Goal: Information Seeking & Learning: Learn about a topic

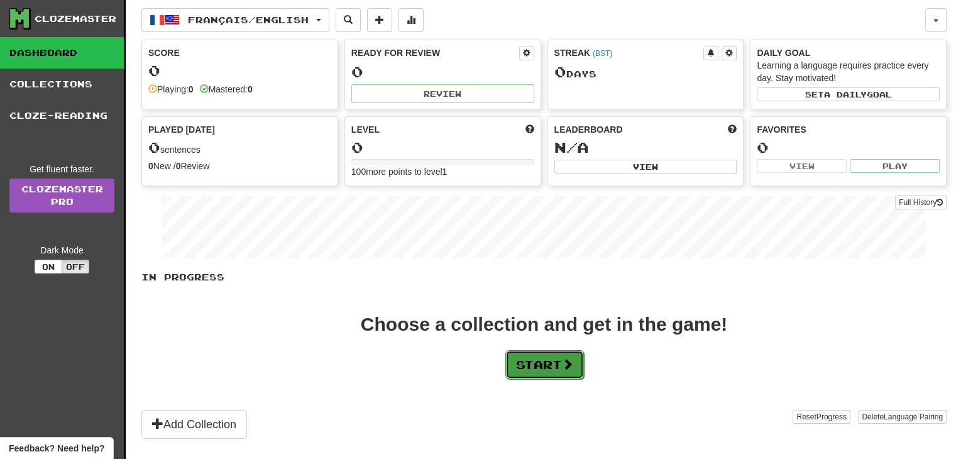
click at [537, 360] on button "Start" at bounding box center [544, 364] width 79 height 29
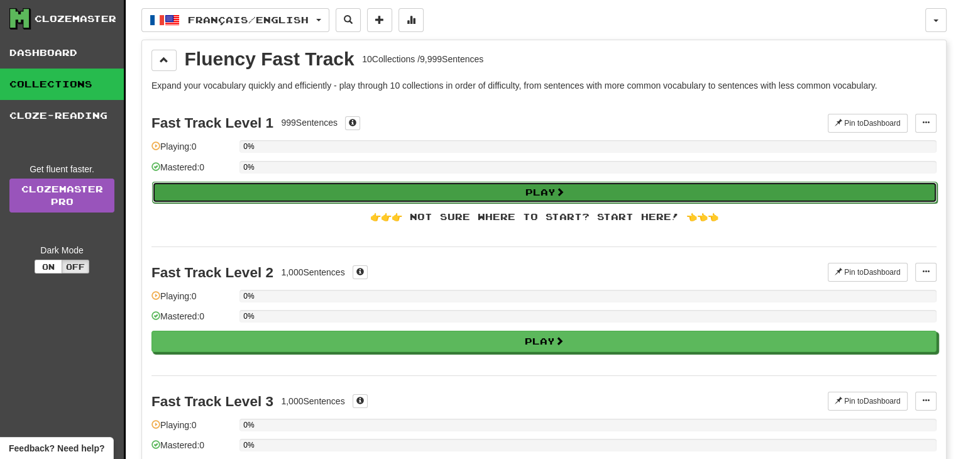
click at [510, 184] on button "Play" at bounding box center [544, 192] width 785 height 21
select select "**"
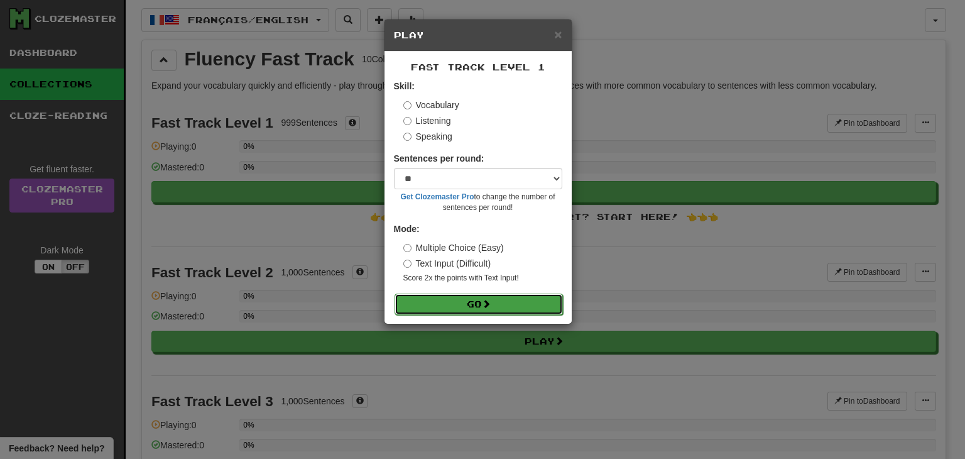
drag, startPoint x: 518, startPoint y: 299, endPoint x: 525, endPoint y: 299, distance: 6.9
click at [518, 299] on button "Go" at bounding box center [479, 304] width 168 height 21
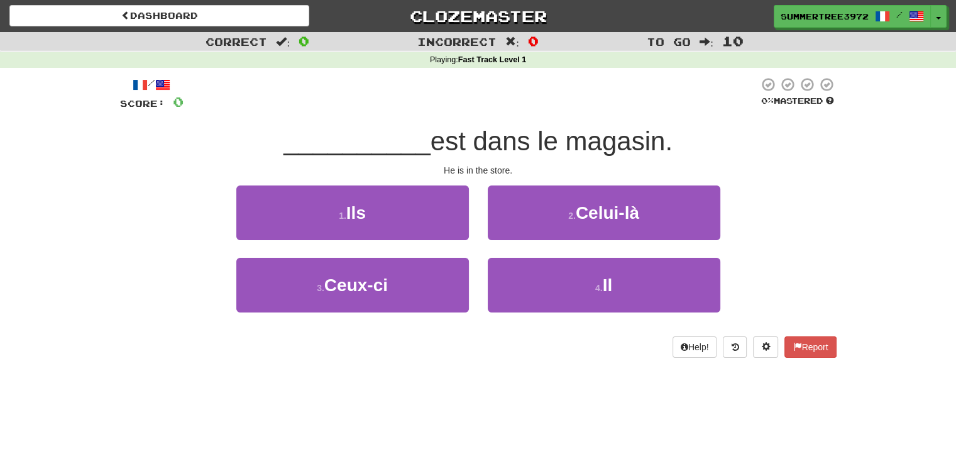
click at [207, 192] on div "1 . Ils 2 . Celui-là" at bounding box center [478, 221] width 754 height 72
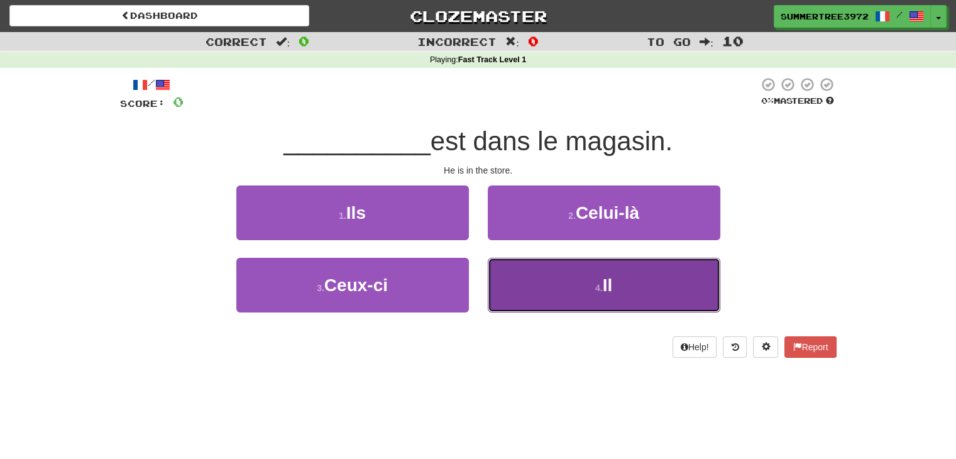
click at [598, 296] on button "4 . Il" at bounding box center [604, 285] width 233 height 55
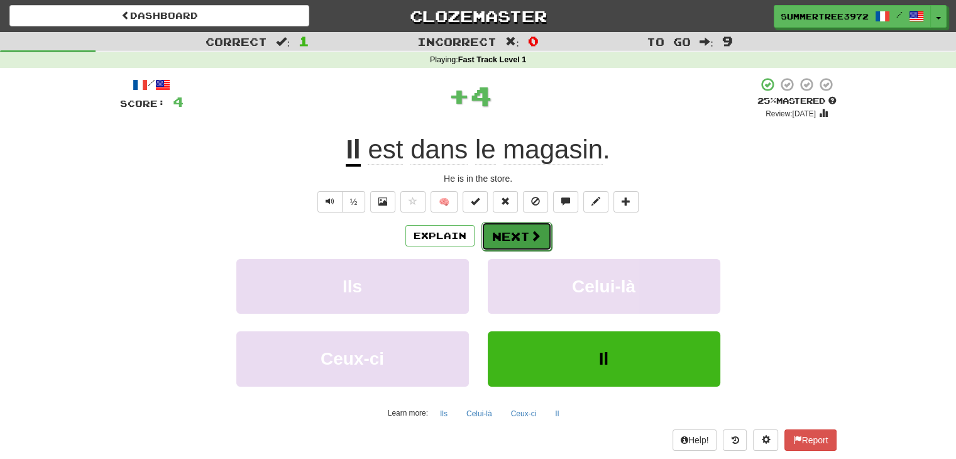
click at [540, 235] on button "Next" at bounding box center [516, 236] width 70 height 29
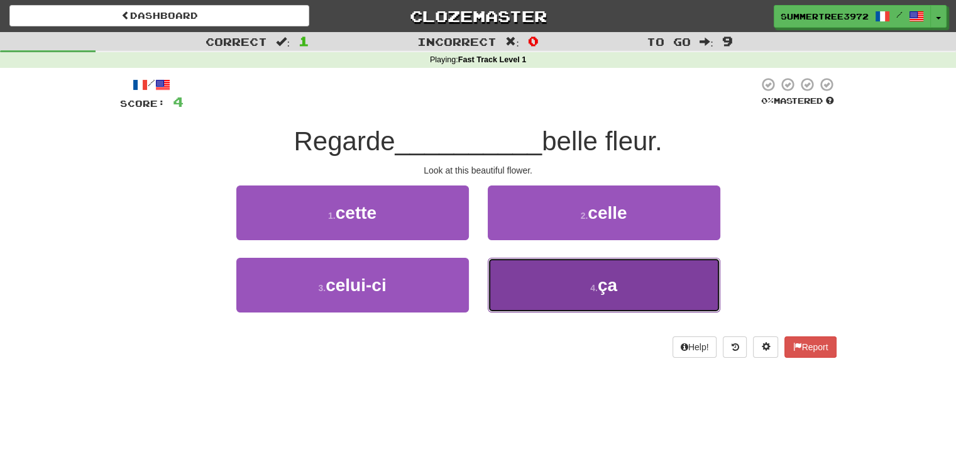
click at [547, 287] on button "4 . ça" at bounding box center [604, 285] width 233 height 55
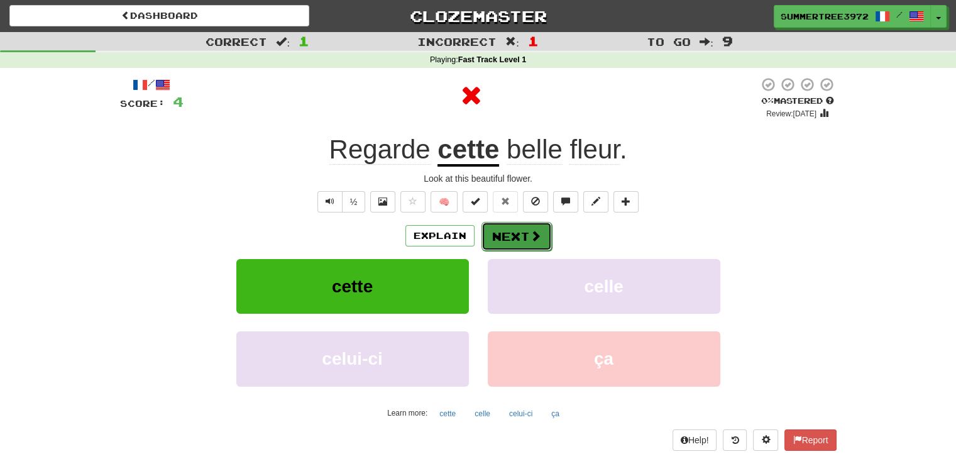
click at [526, 238] on button "Next" at bounding box center [516, 236] width 70 height 29
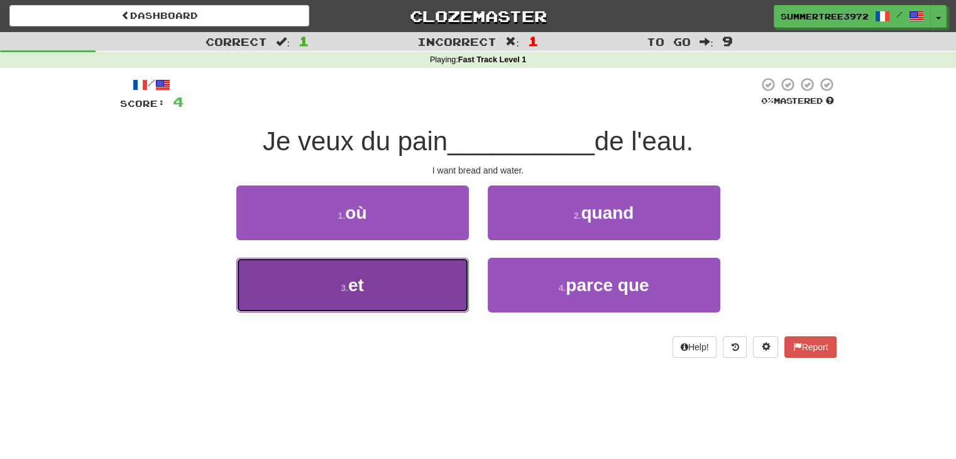
click at [393, 293] on button "3 . et" at bounding box center [352, 285] width 233 height 55
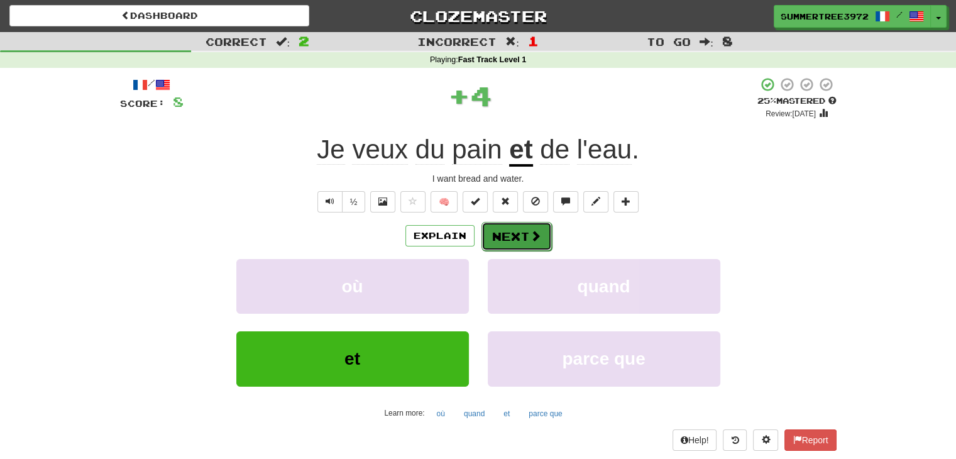
click at [519, 241] on button "Next" at bounding box center [516, 236] width 70 height 29
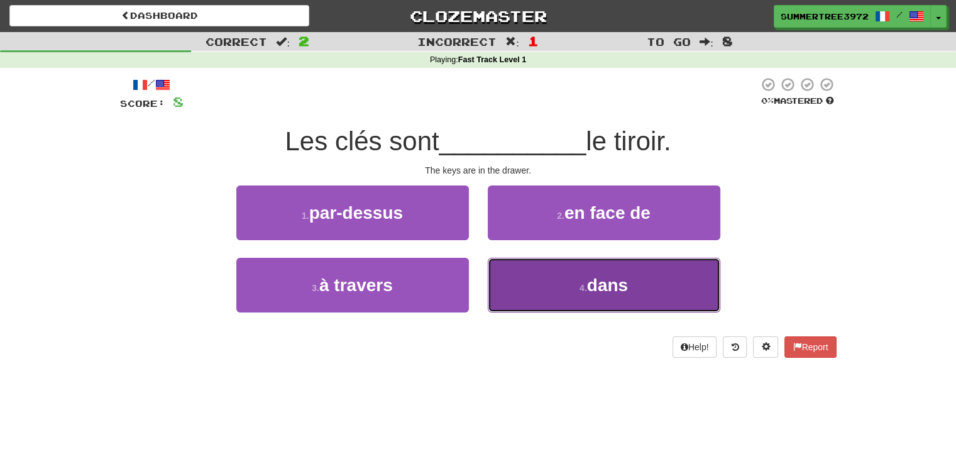
click at [603, 289] on span "dans" at bounding box center [607, 284] width 41 height 19
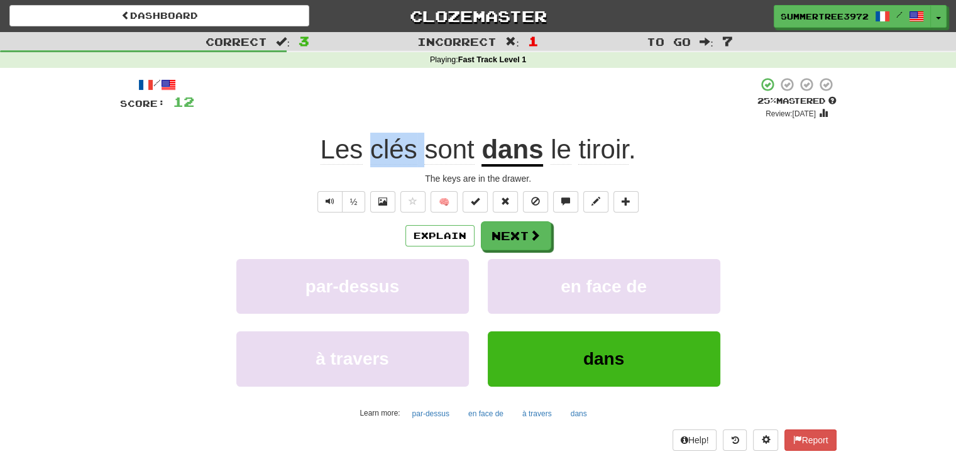
drag, startPoint x: 429, startPoint y: 150, endPoint x: 370, endPoint y: 148, distance: 59.7
click at [370, 148] on span "Les clés sont" at bounding box center [402, 150] width 162 height 30
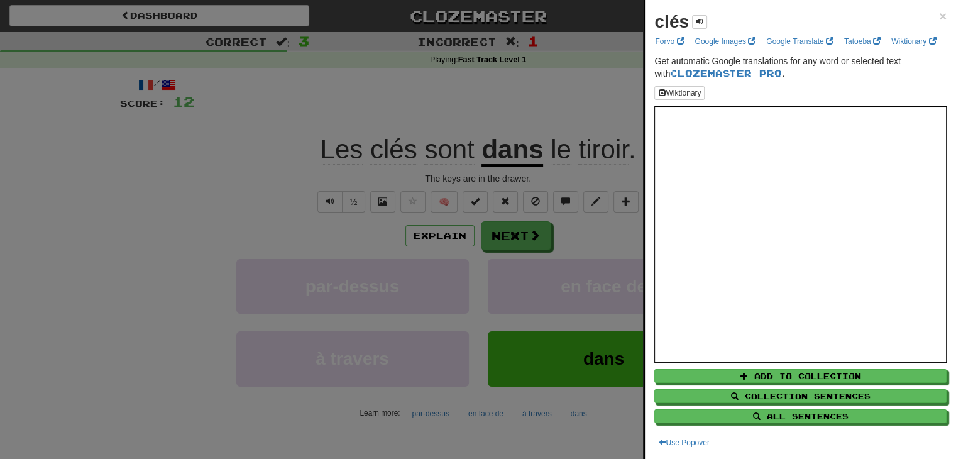
drag, startPoint x: 229, startPoint y: 155, endPoint x: 260, endPoint y: 151, distance: 31.6
click at [229, 155] on div at bounding box center [478, 229] width 956 height 459
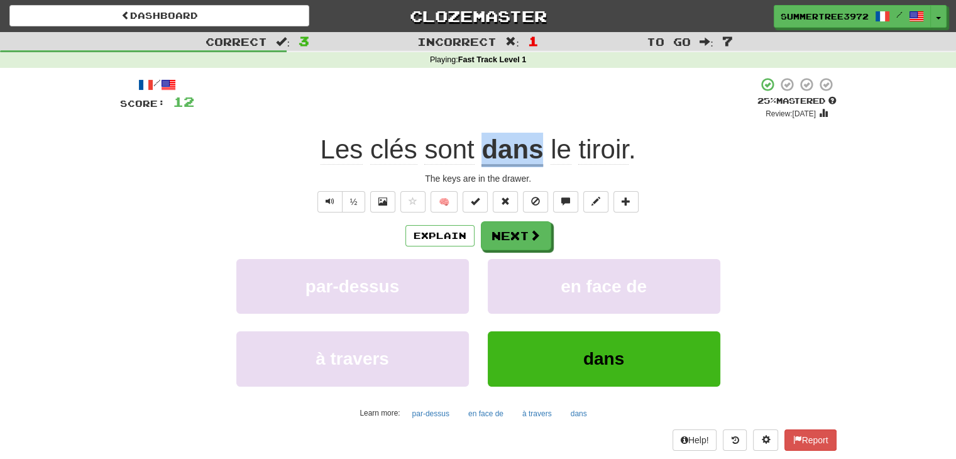
drag, startPoint x: 483, startPoint y: 150, endPoint x: 545, endPoint y: 154, distance: 62.3
click at [545, 154] on div "Les clés sont dans le tiroir ." at bounding box center [478, 150] width 717 height 35
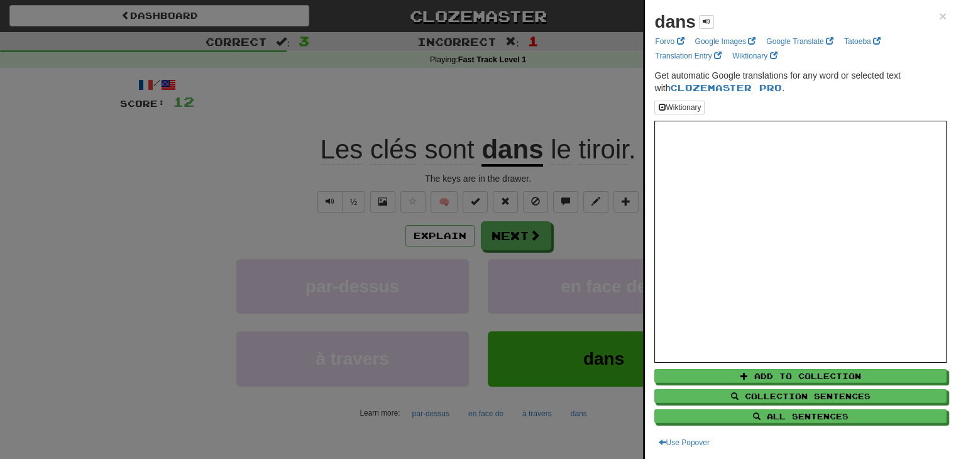
click at [607, 224] on div at bounding box center [478, 229] width 956 height 459
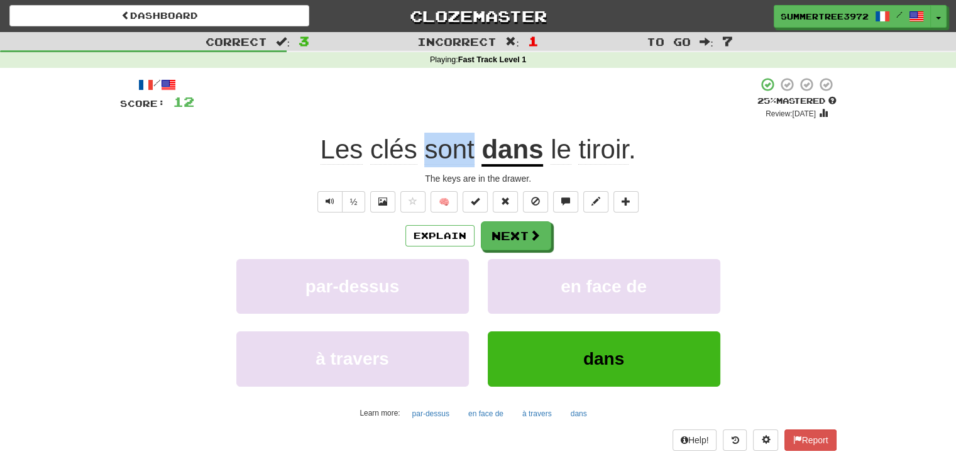
drag, startPoint x: 444, startPoint y: 153, endPoint x: 475, endPoint y: 151, distance: 30.8
click at [475, 151] on span "Les clés sont" at bounding box center [402, 150] width 162 height 30
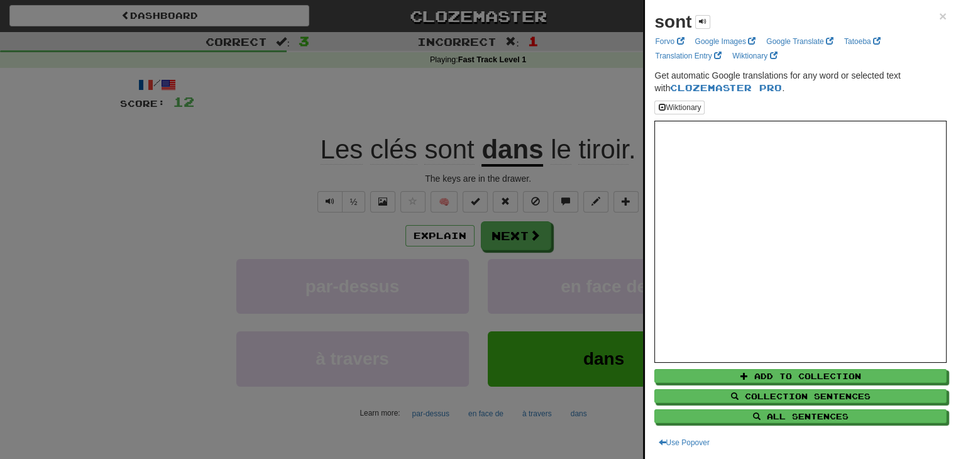
click at [184, 199] on div at bounding box center [478, 229] width 956 height 459
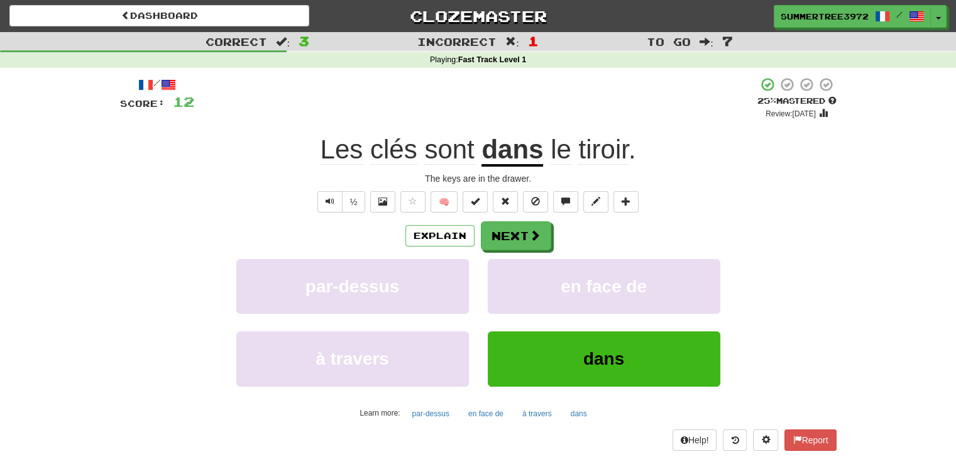
click at [717, 199] on div "½ 🧠" at bounding box center [478, 201] width 717 height 21
click at [509, 229] on button "Next" at bounding box center [516, 236] width 70 height 29
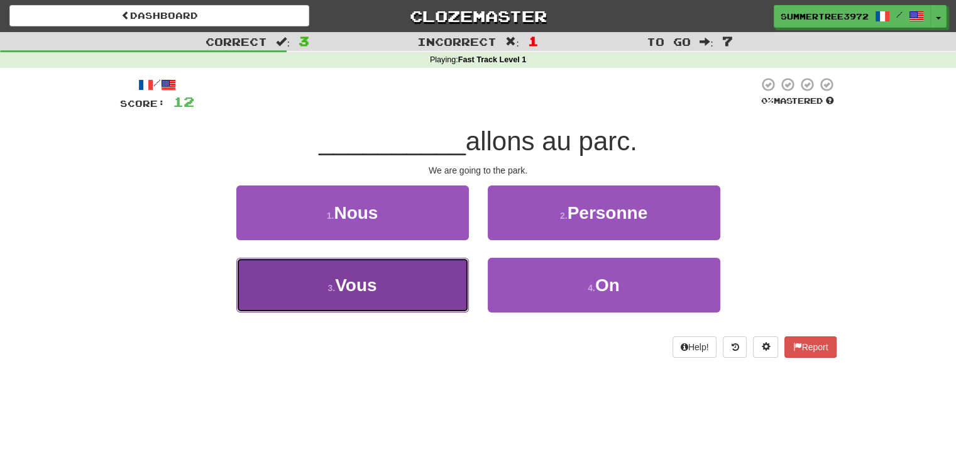
click at [355, 297] on button "3 . Vous" at bounding box center [352, 285] width 233 height 55
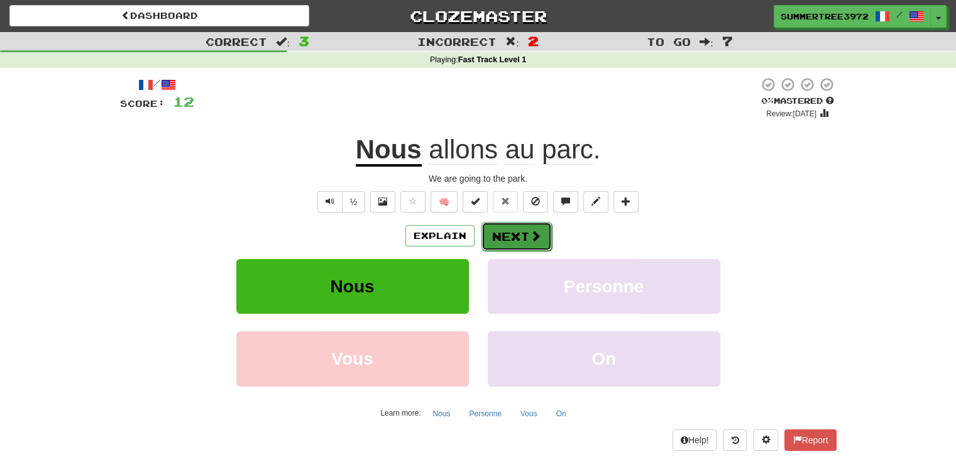
click at [538, 234] on button "Next" at bounding box center [516, 236] width 70 height 29
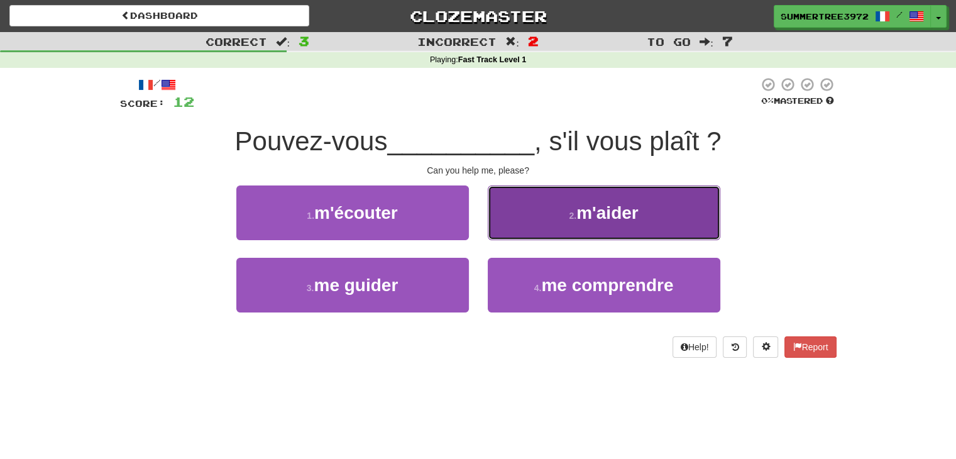
click at [638, 212] on span "m'aider" at bounding box center [607, 212] width 62 height 19
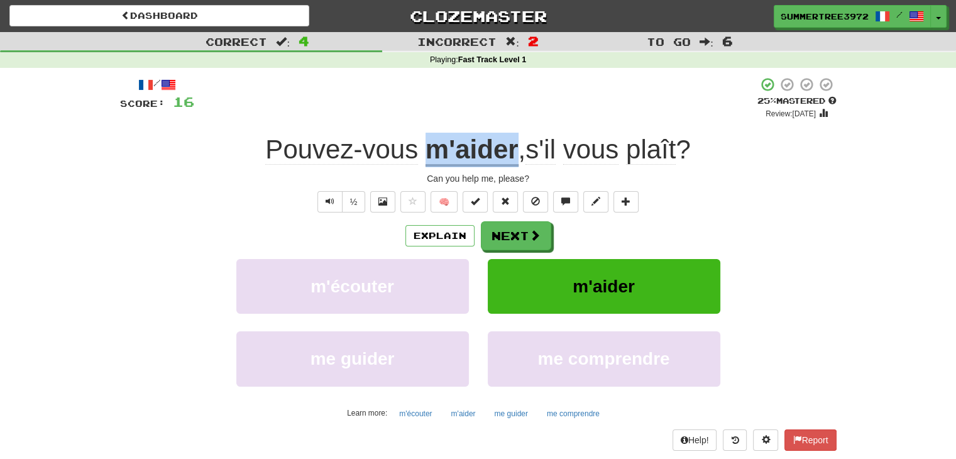
drag, startPoint x: 508, startPoint y: 148, endPoint x: 424, endPoint y: 157, distance: 85.3
click at [426, 157] on u "m'aider" at bounding box center [472, 151] width 93 height 32
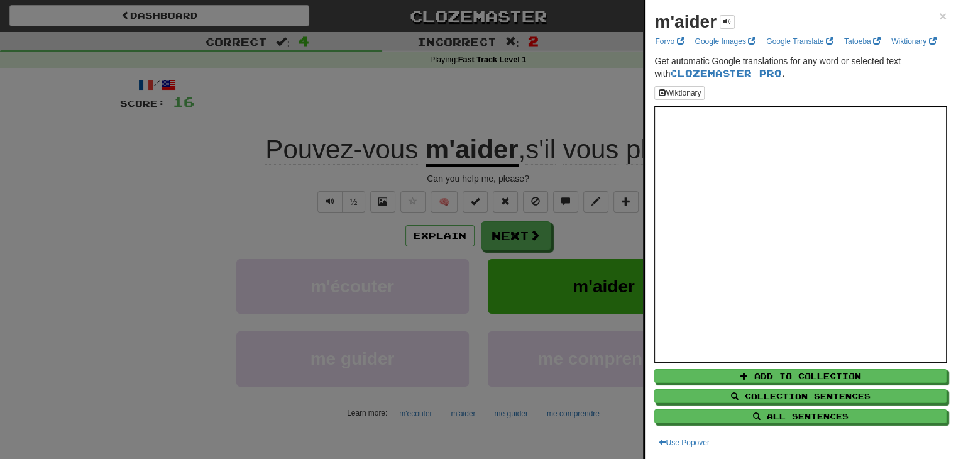
click at [168, 189] on div at bounding box center [478, 229] width 956 height 459
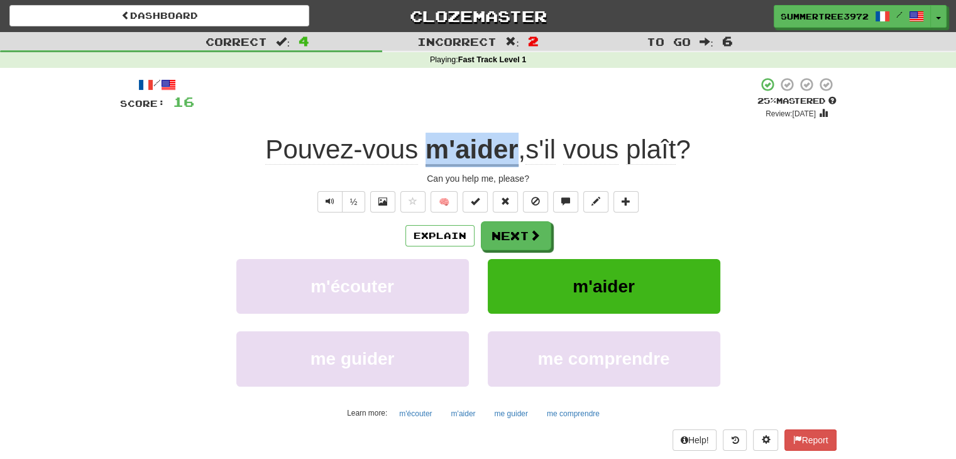
drag, startPoint x: 512, startPoint y: 143, endPoint x: 417, endPoint y: 144, distance: 94.3
click at [416, 144] on div "Pouvez-vous m'aider , s'il vous plaît ?" at bounding box center [478, 150] width 717 height 35
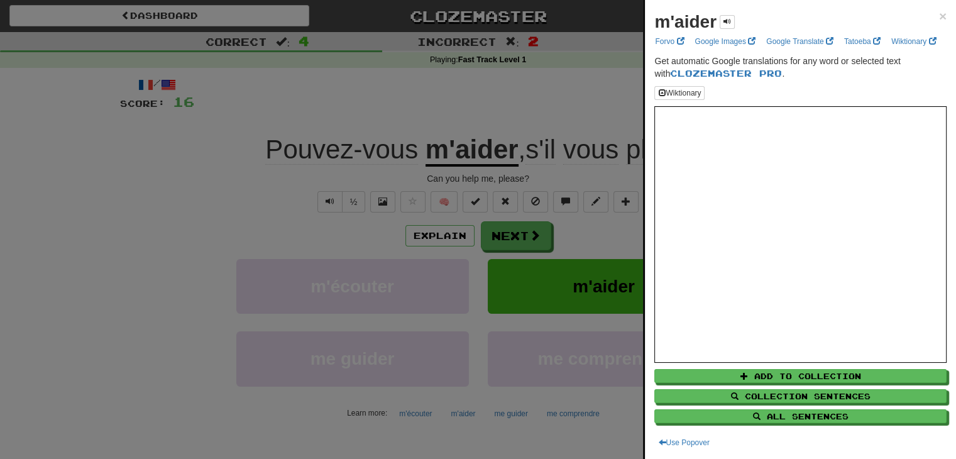
drag, startPoint x: 436, startPoint y: 144, endPoint x: 409, endPoint y: 214, distance: 75.2
click at [407, 218] on div at bounding box center [478, 229] width 956 height 459
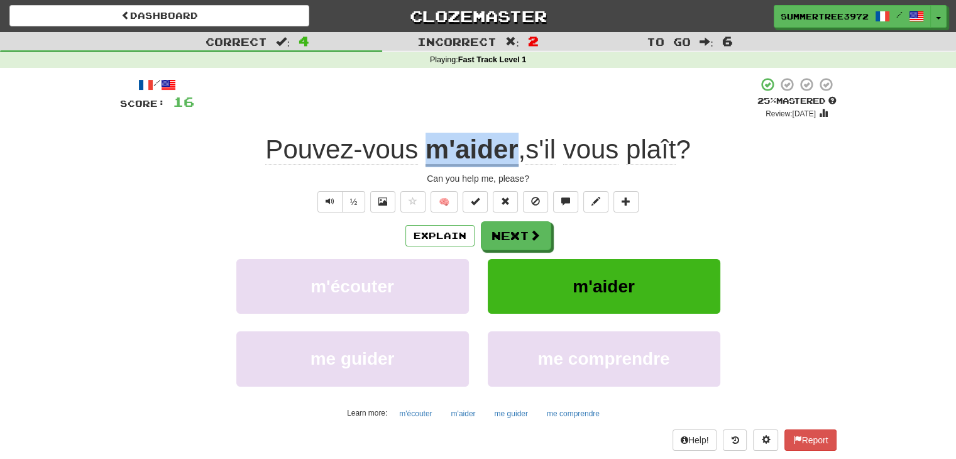
drag, startPoint x: 512, startPoint y: 151, endPoint x: 426, endPoint y: 151, distance: 85.5
click at [426, 151] on div "Pouvez-vous m'aider , s'il vous plaît ?" at bounding box center [478, 150] width 717 height 35
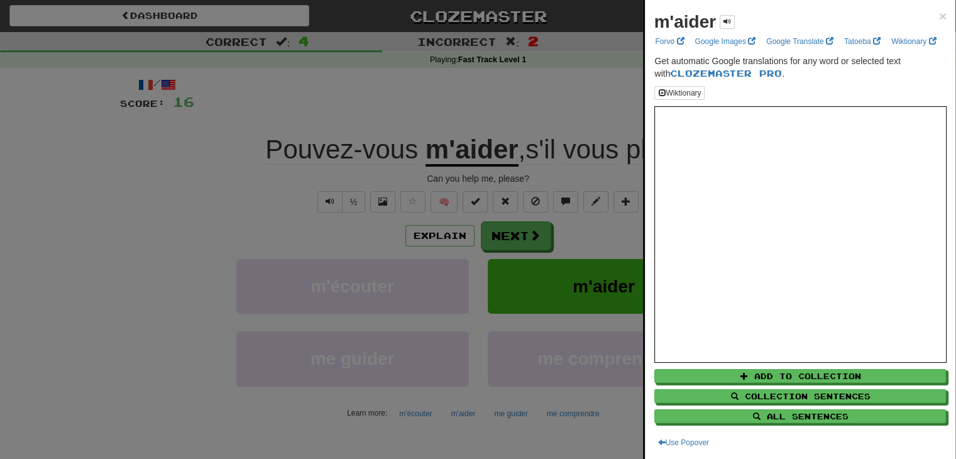
drag, startPoint x: 437, startPoint y: 152, endPoint x: 391, endPoint y: 189, distance: 59.5
click at [349, 207] on div at bounding box center [478, 229] width 956 height 459
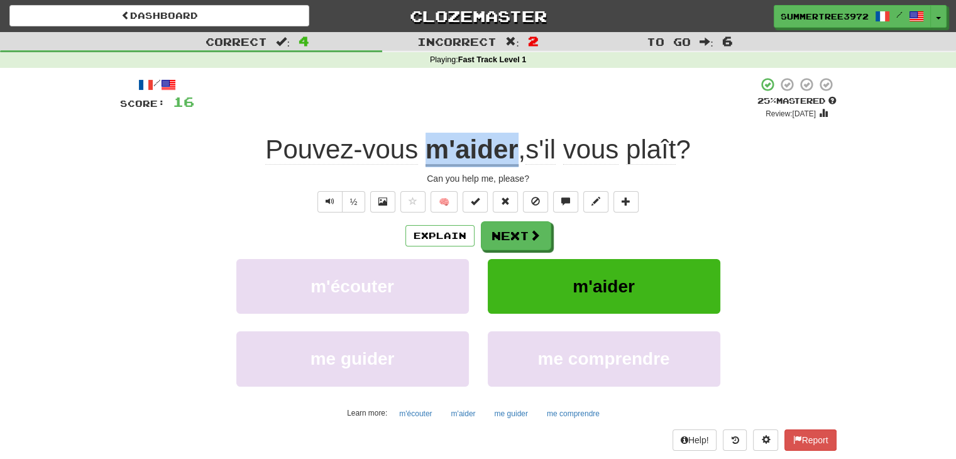
drag, startPoint x: 485, startPoint y: 145, endPoint x: 417, endPoint y: 148, distance: 68.0
click at [417, 148] on div "Pouvez-vous m'aider , s'il vous plaît ?" at bounding box center [478, 150] width 717 height 35
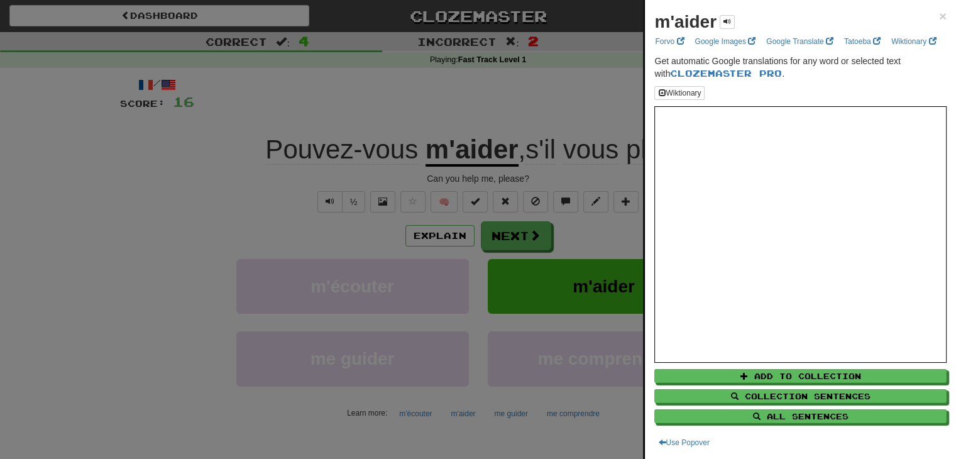
click at [601, 98] on div at bounding box center [478, 229] width 956 height 459
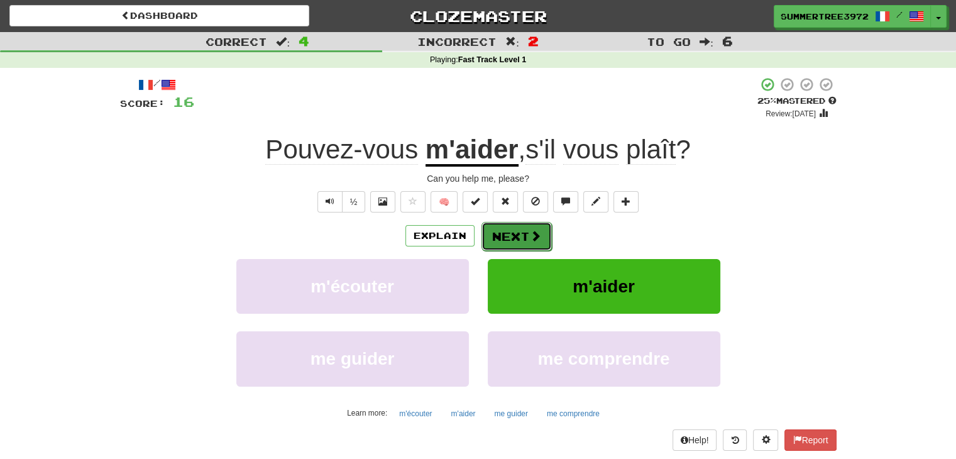
drag, startPoint x: 538, startPoint y: 241, endPoint x: 532, endPoint y: 246, distance: 8.0
click at [532, 246] on button "Next" at bounding box center [516, 236] width 70 height 29
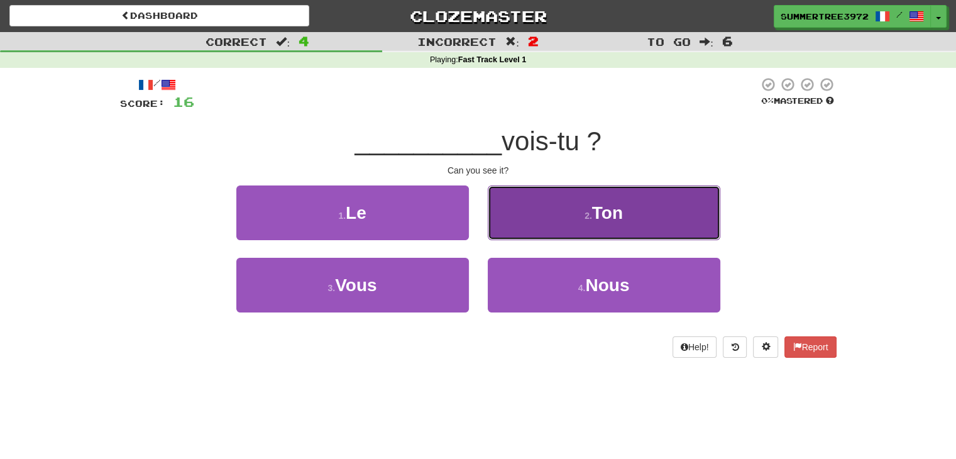
click at [613, 205] on span "Ton" at bounding box center [607, 212] width 31 height 19
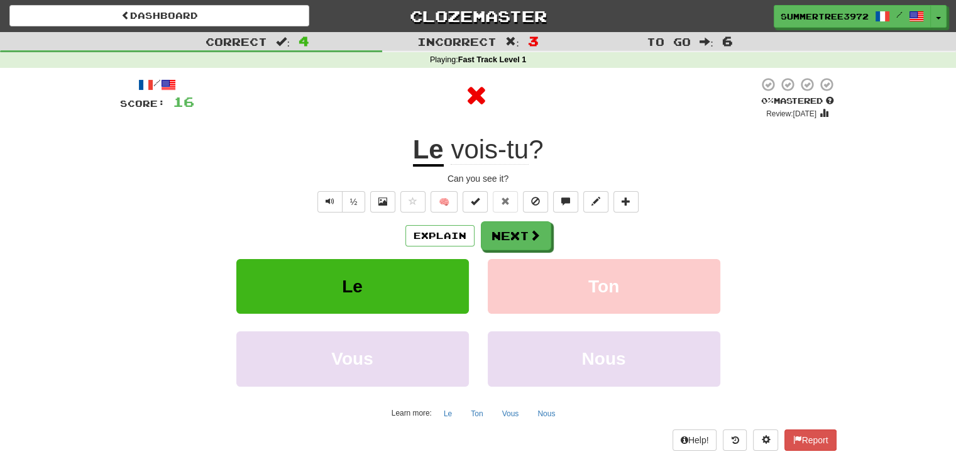
click at [820, 184] on div "Can you see it?" at bounding box center [478, 178] width 717 height 13
click at [525, 241] on button "Next" at bounding box center [516, 236] width 70 height 29
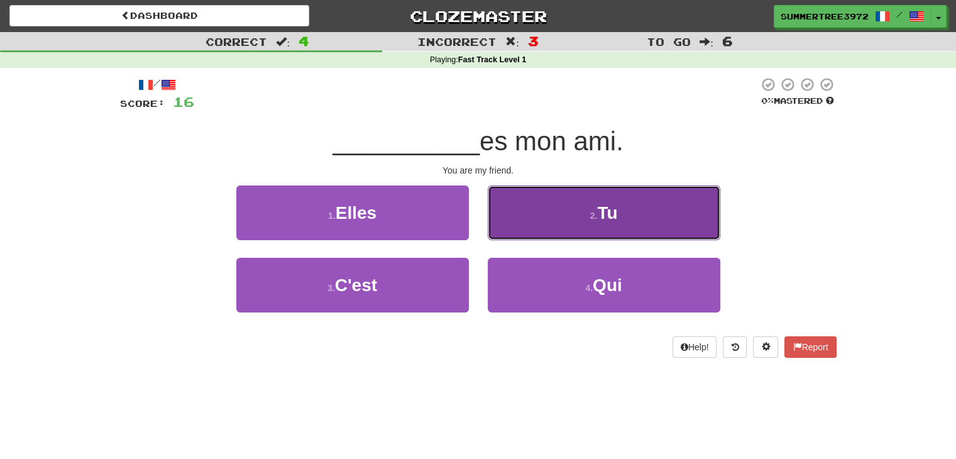
click at [622, 202] on button "2 . Tu" at bounding box center [604, 212] width 233 height 55
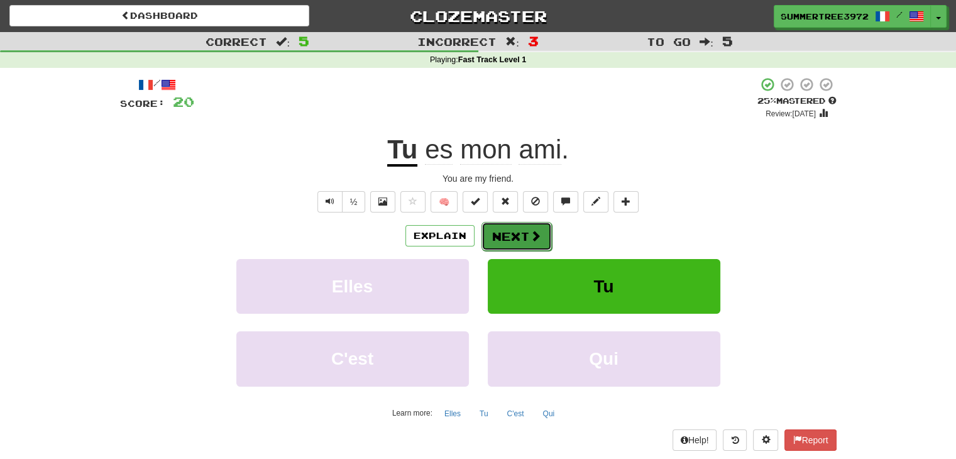
click at [527, 236] on button "Next" at bounding box center [516, 236] width 70 height 29
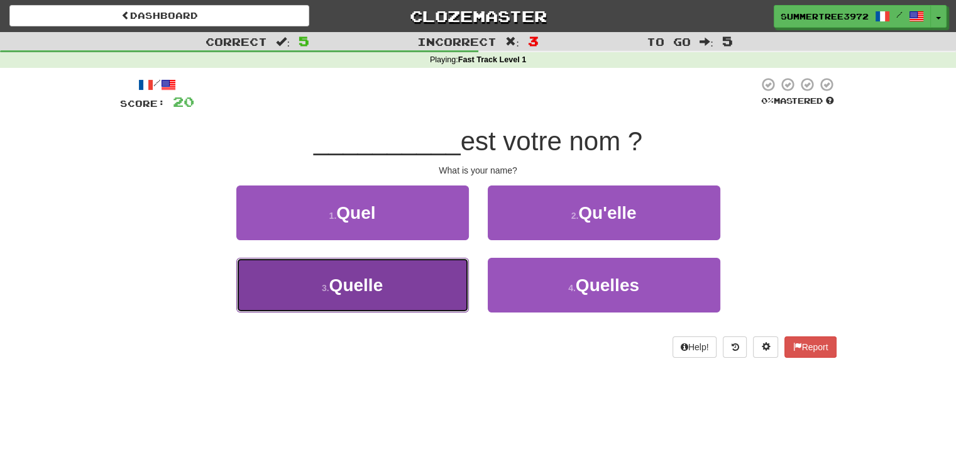
click at [405, 307] on button "3 . Quelle" at bounding box center [352, 285] width 233 height 55
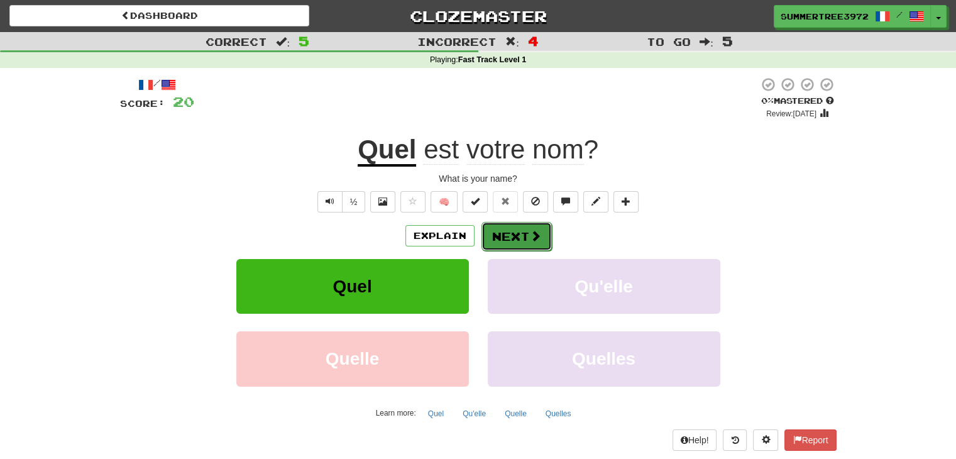
click at [534, 236] on span at bounding box center [535, 235] width 11 height 11
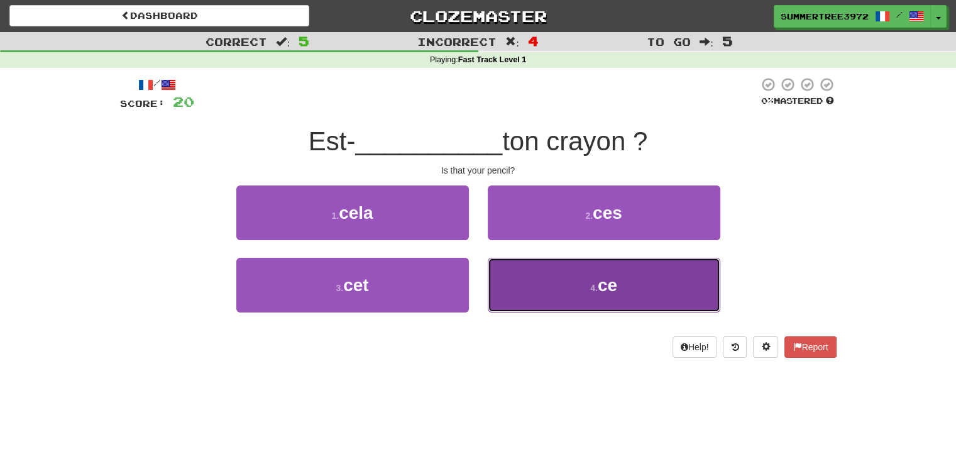
click at [553, 291] on button "4 . ce" at bounding box center [604, 285] width 233 height 55
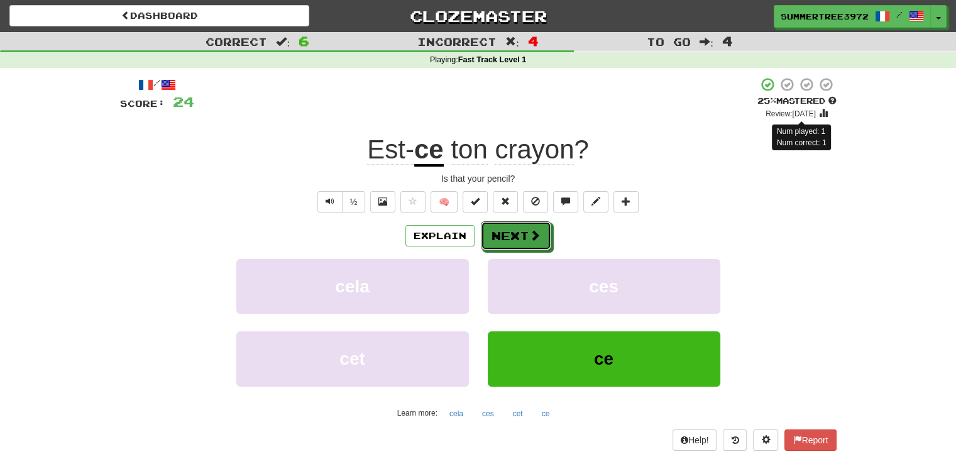
drag, startPoint x: 521, startPoint y: 245, endPoint x: 817, endPoint y: 107, distance: 326.5
click at [817, 114] on div "/ Score: 24 + 4 25 % Mastered Review: [DATE] Num played: 1 Num correct: 1 Est- …" at bounding box center [478, 263] width 717 height 373
click at [502, 235] on button "Next" at bounding box center [516, 236] width 70 height 29
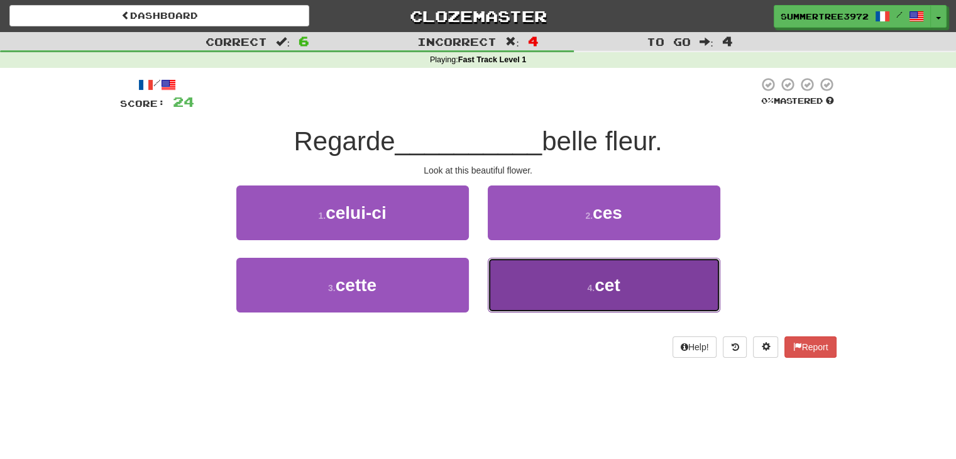
click at [566, 298] on button "4 . cet" at bounding box center [604, 285] width 233 height 55
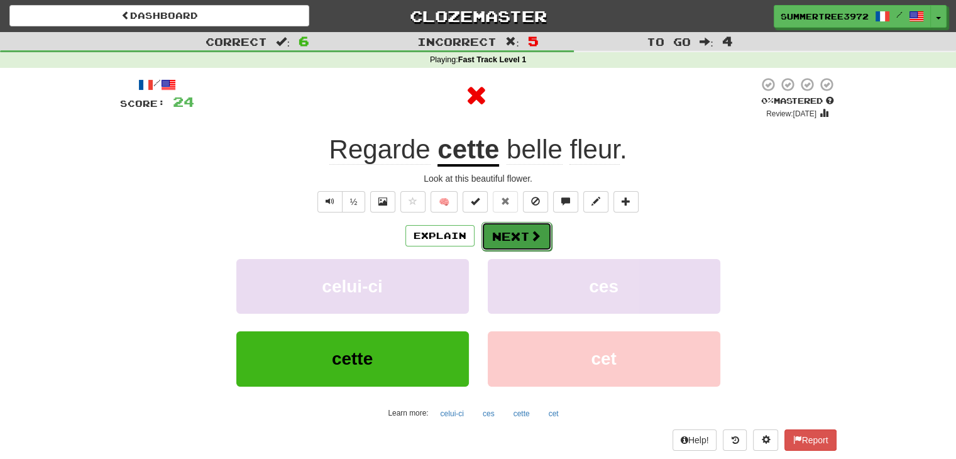
click at [525, 231] on button "Next" at bounding box center [516, 236] width 70 height 29
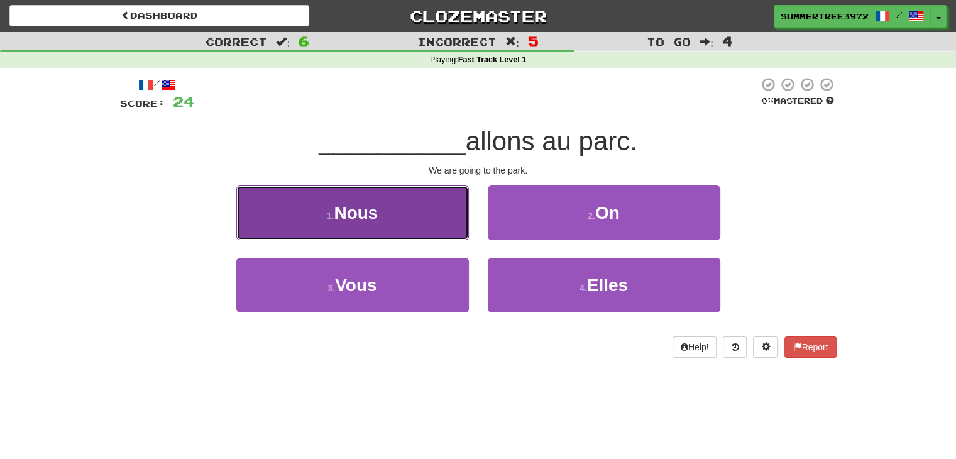
click at [410, 217] on button "1 . Nous" at bounding box center [352, 212] width 233 height 55
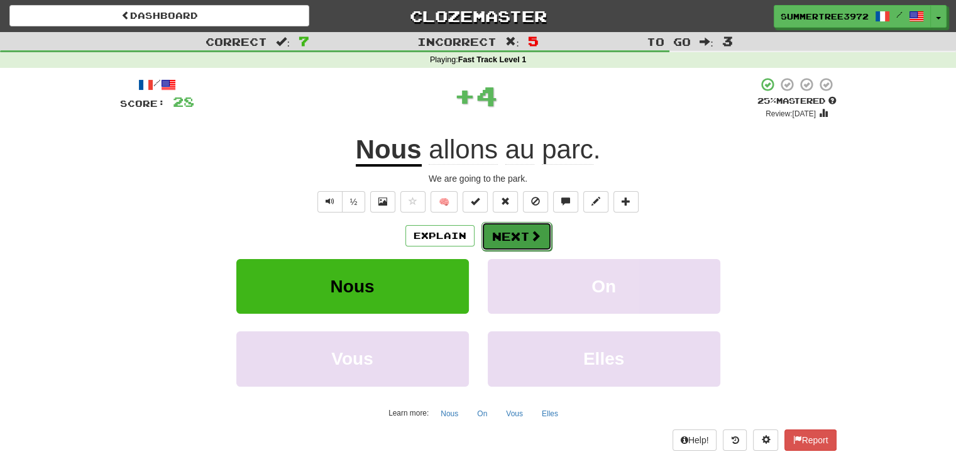
click at [524, 237] on button "Next" at bounding box center [516, 236] width 70 height 29
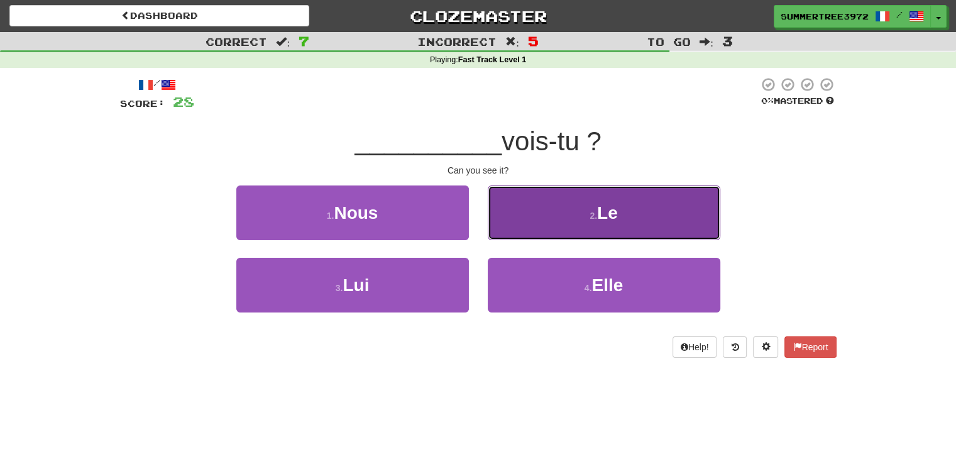
click at [613, 207] on span "Le" at bounding box center [607, 212] width 21 height 19
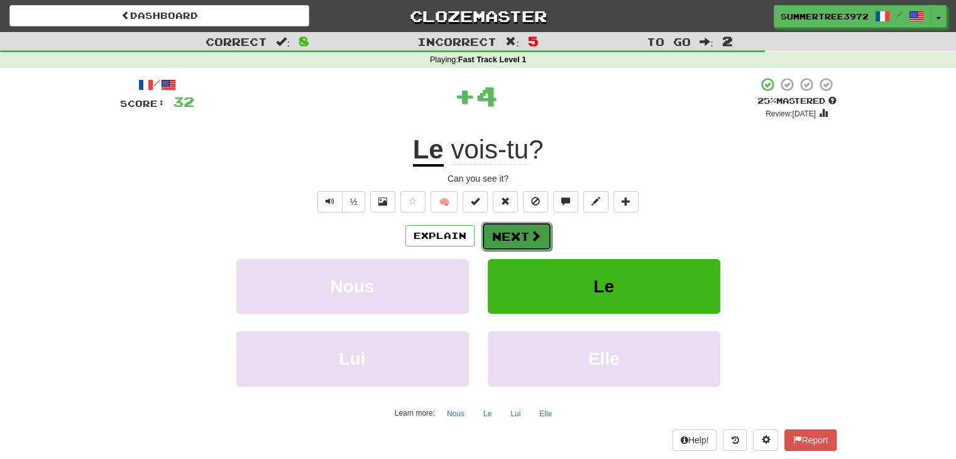
click at [518, 238] on button "Next" at bounding box center [516, 236] width 70 height 29
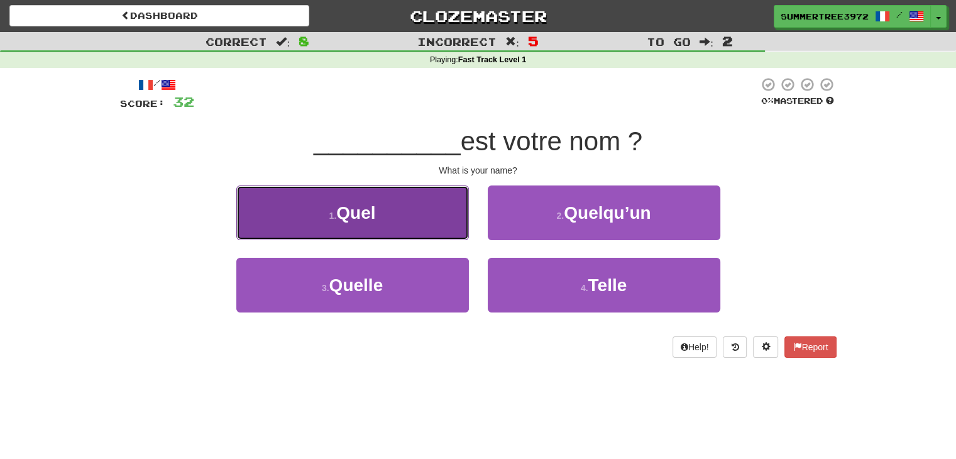
click at [392, 204] on button "1 . Quel" at bounding box center [352, 212] width 233 height 55
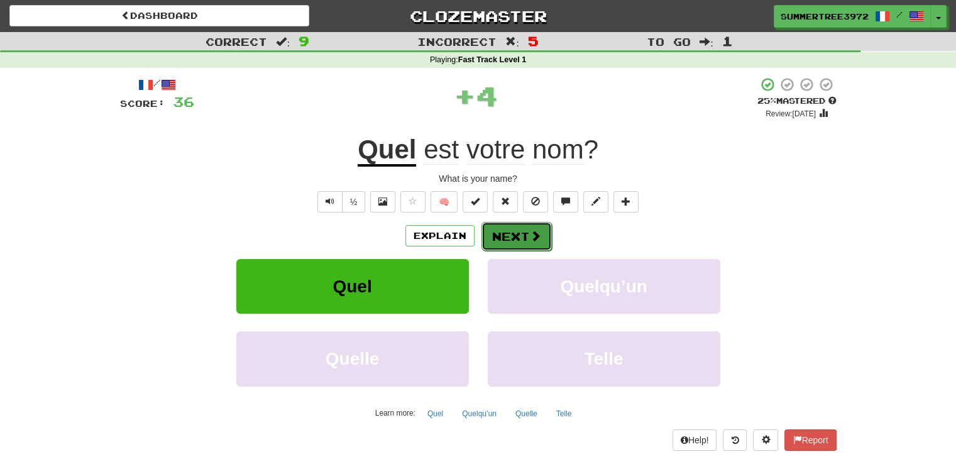
click at [525, 231] on button "Next" at bounding box center [516, 236] width 70 height 29
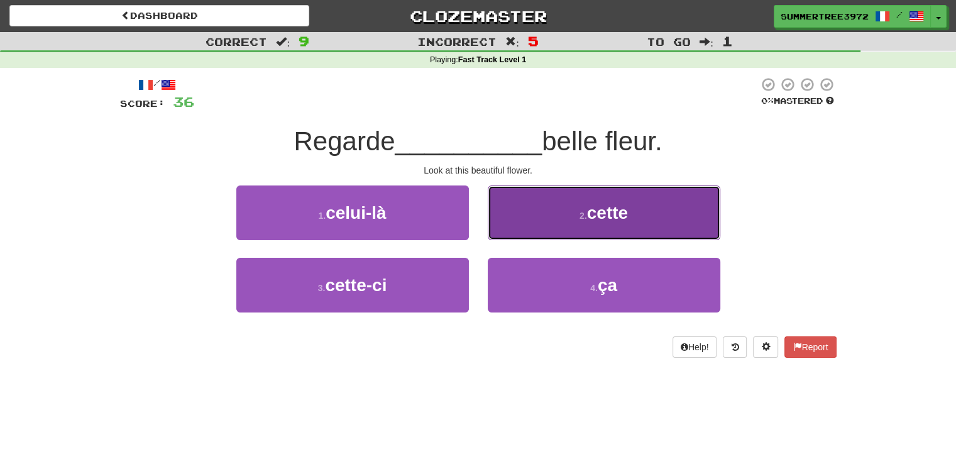
click at [567, 209] on button "2 . cette" at bounding box center [604, 212] width 233 height 55
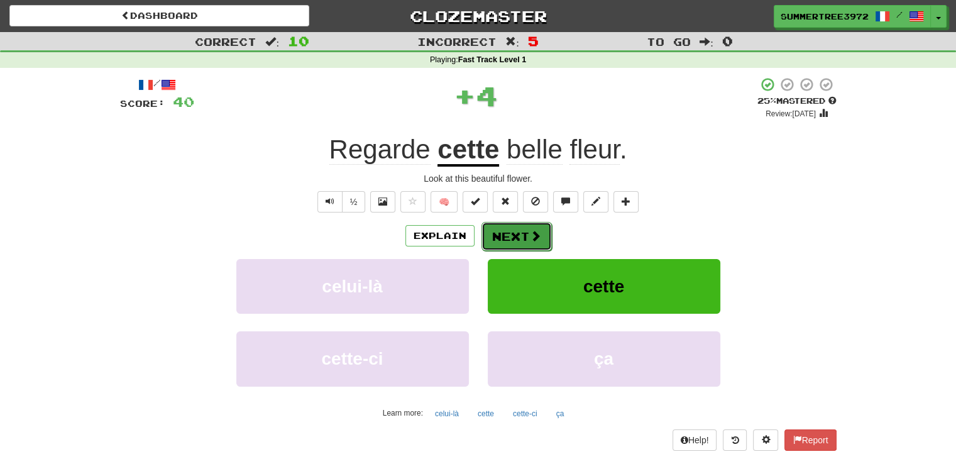
click at [510, 241] on button "Next" at bounding box center [516, 236] width 70 height 29
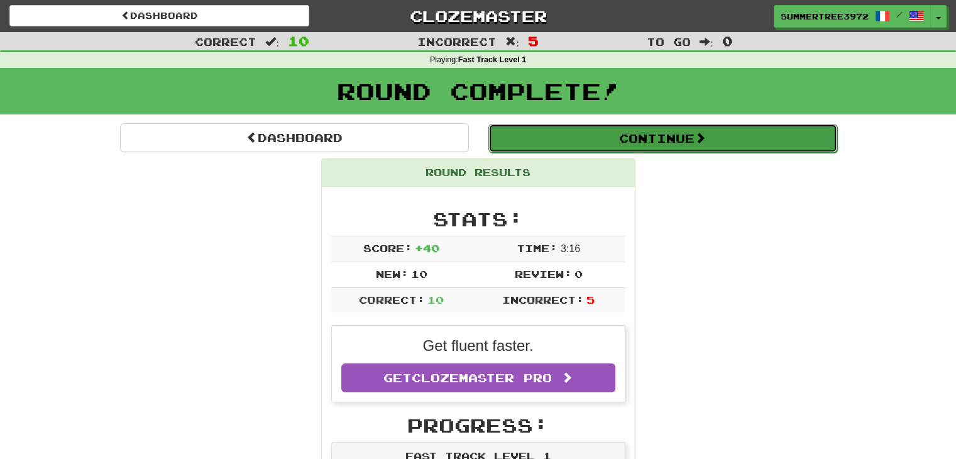
click at [585, 145] on button "Continue" at bounding box center [662, 138] width 349 height 29
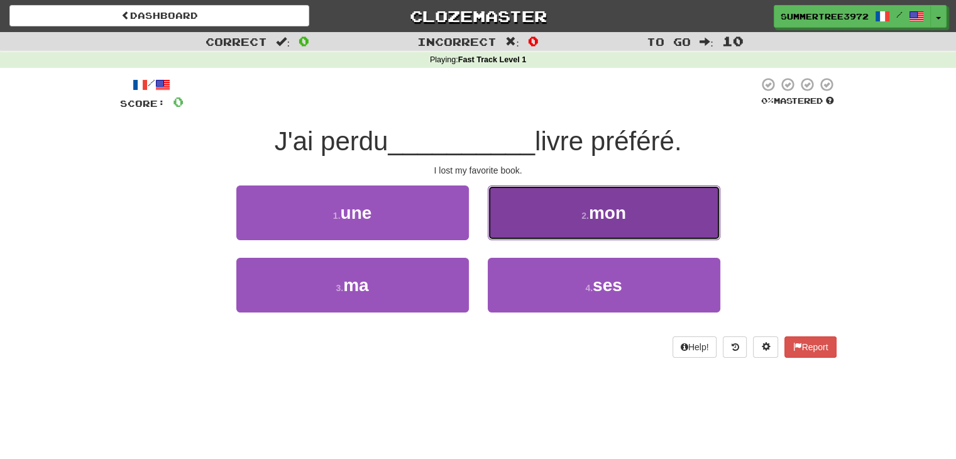
click at [607, 214] on span "mon" at bounding box center [607, 212] width 37 height 19
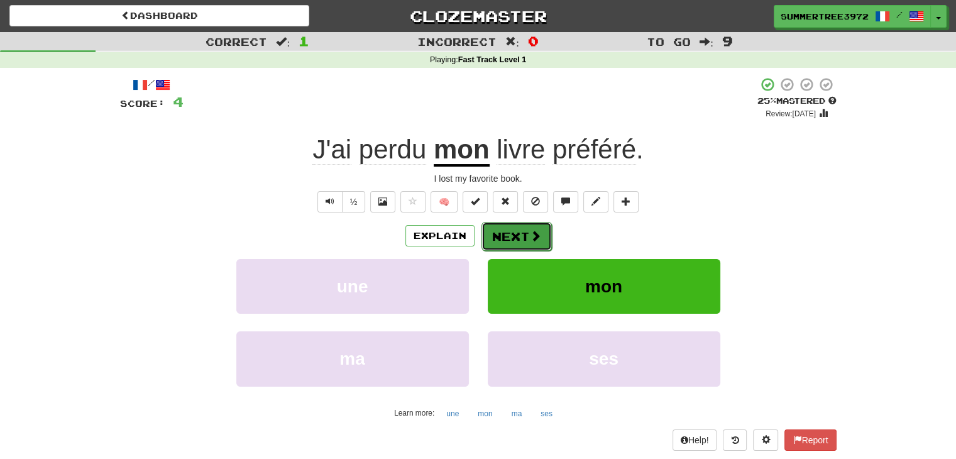
click at [538, 242] on button "Next" at bounding box center [516, 236] width 70 height 29
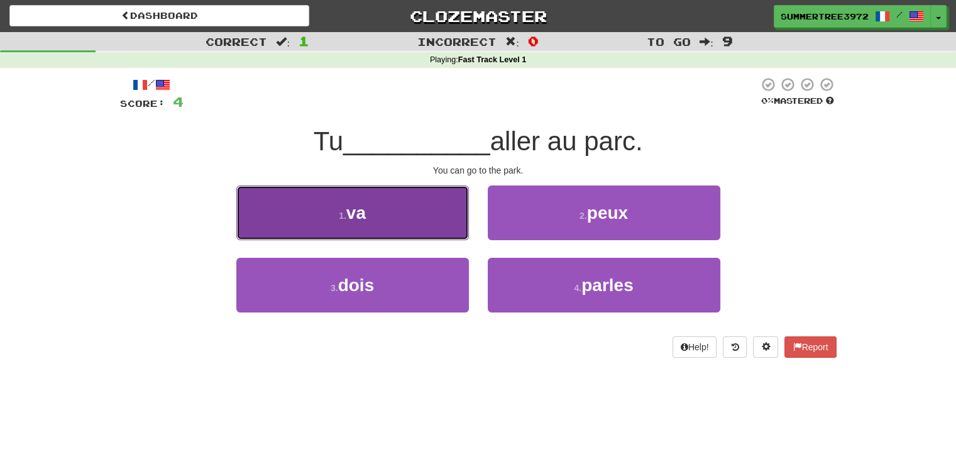
click at [440, 201] on button "1 . va" at bounding box center [352, 212] width 233 height 55
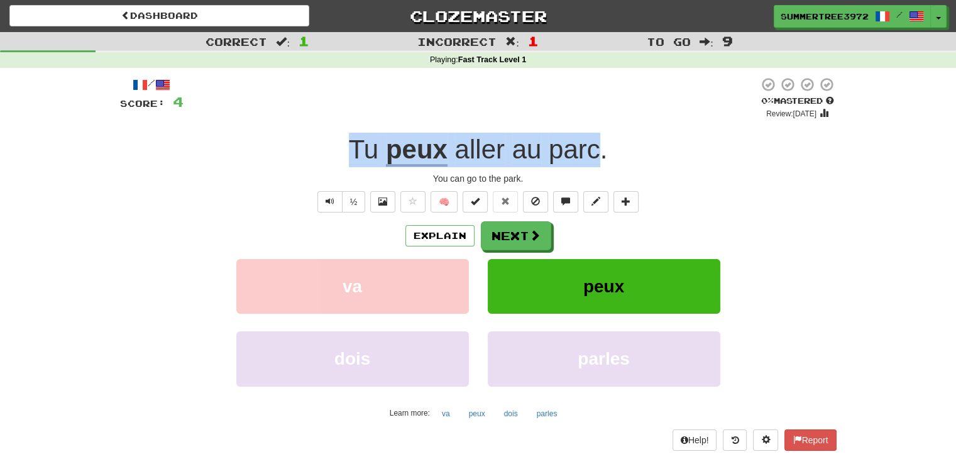
drag, startPoint x: 602, startPoint y: 151, endPoint x: 337, endPoint y: 145, distance: 264.7
click at [337, 145] on div "Tu peux aller au parc ." at bounding box center [478, 150] width 717 height 35
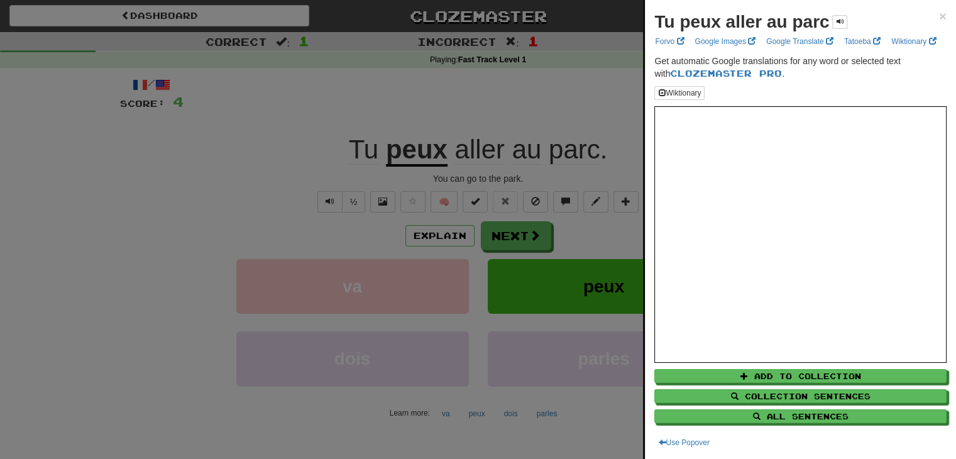
drag, startPoint x: 382, startPoint y: 146, endPoint x: 759, endPoint y: 41, distance: 392.1
click at [759, 41] on li "Google Images" at bounding box center [727, 42] width 72 height 14
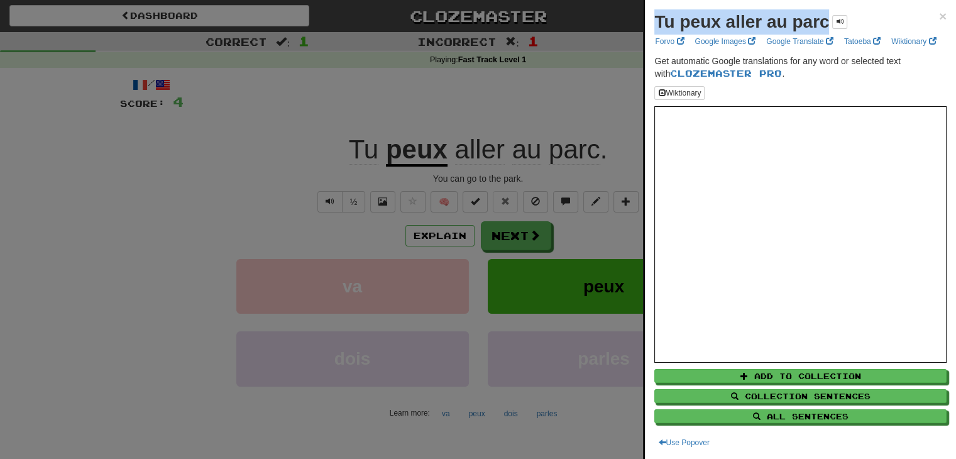
drag, startPoint x: 666, startPoint y: 23, endPoint x: 808, endPoint y: 23, distance: 142.1
click at [827, 23] on strong "Tu peux aller au parc" at bounding box center [741, 21] width 175 height 19
copy strong "Tu peux aller au parc"
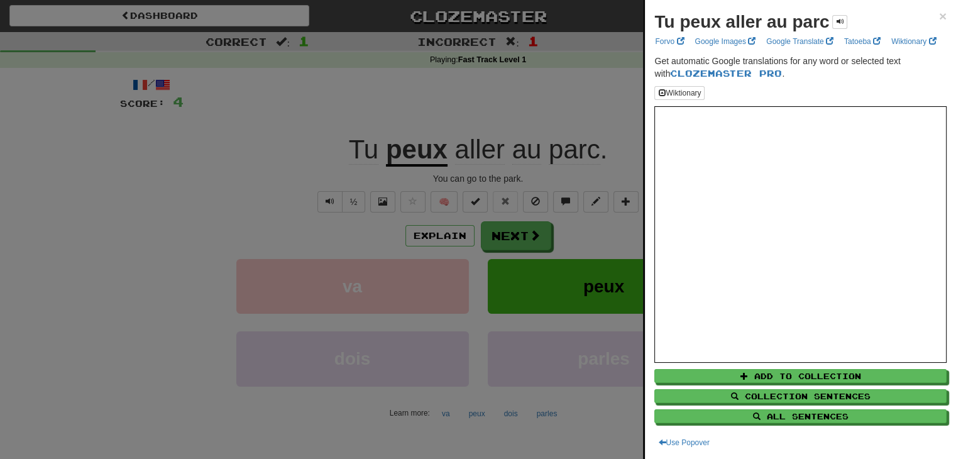
click at [603, 74] on div at bounding box center [478, 229] width 956 height 459
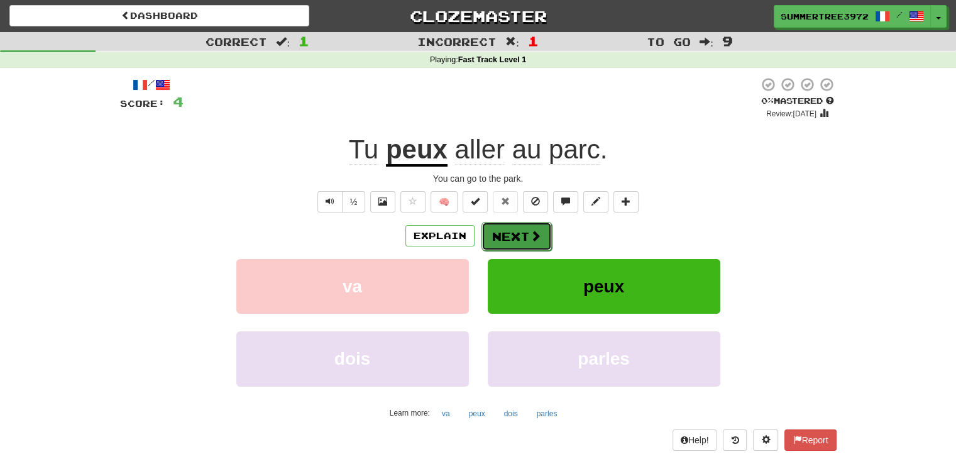
click at [518, 238] on button "Next" at bounding box center [516, 236] width 70 height 29
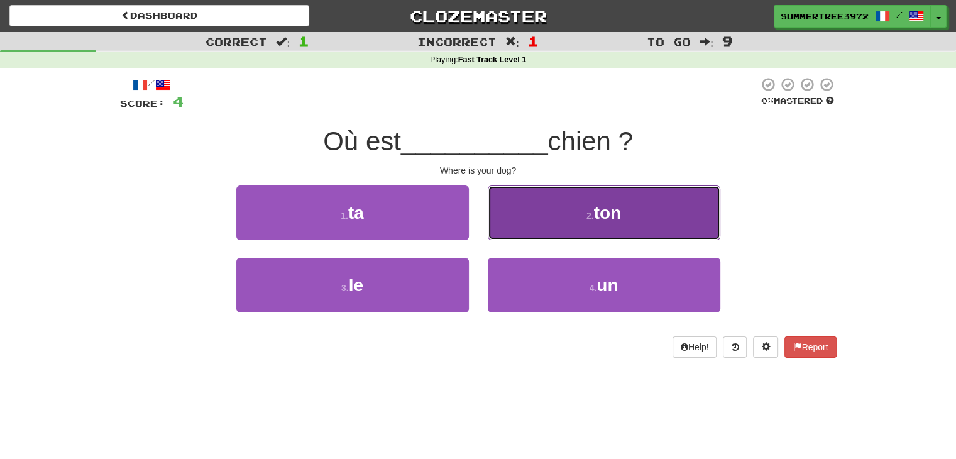
click at [605, 221] on span "ton" at bounding box center [608, 212] width 28 height 19
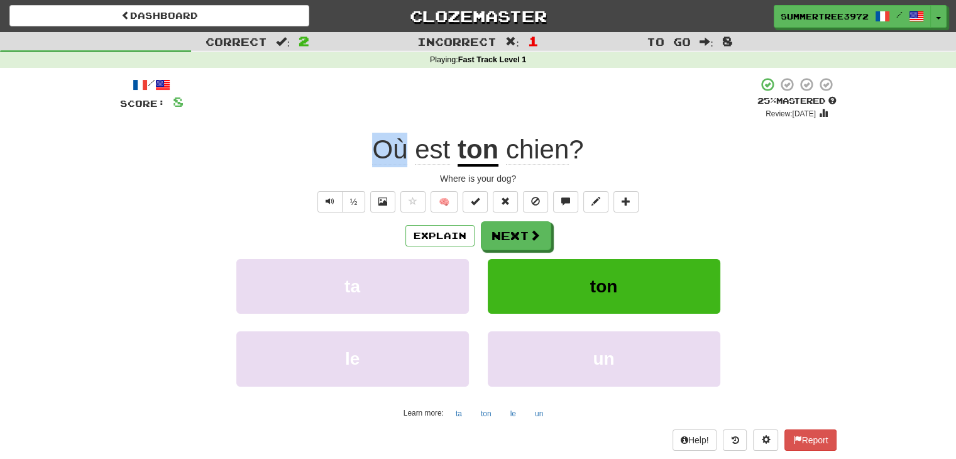
drag, startPoint x: 407, startPoint y: 155, endPoint x: 370, endPoint y: 154, distance: 37.7
click at [368, 154] on div "Où est ton chien ?" at bounding box center [478, 150] width 717 height 35
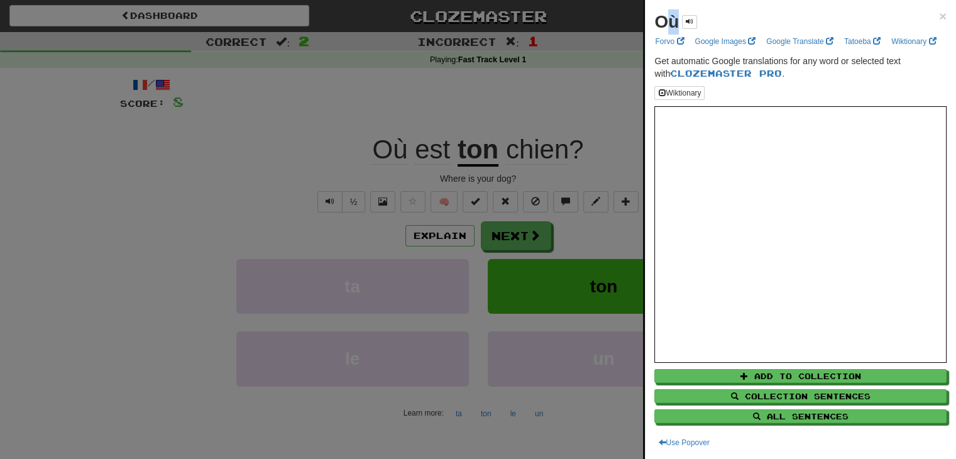
drag, startPoint x: 377, startPoint y: 151, endPoint x: 664, endPoint y: 21, distance: 315.0
click at [664, 21] on div "Où" at bounding box center [675, 21] width 43 height 25
click at [679, 26] on div "Où" at bounding box center [675, 21] width 43 height 25
drag, startPoint x: 678, startPoint y: 22, endPoint x: 659, endPoint y: 22, distance: 18.9
click at [659, 22] on strong "Où" at bounding box center [666, 21] width 25 height 19
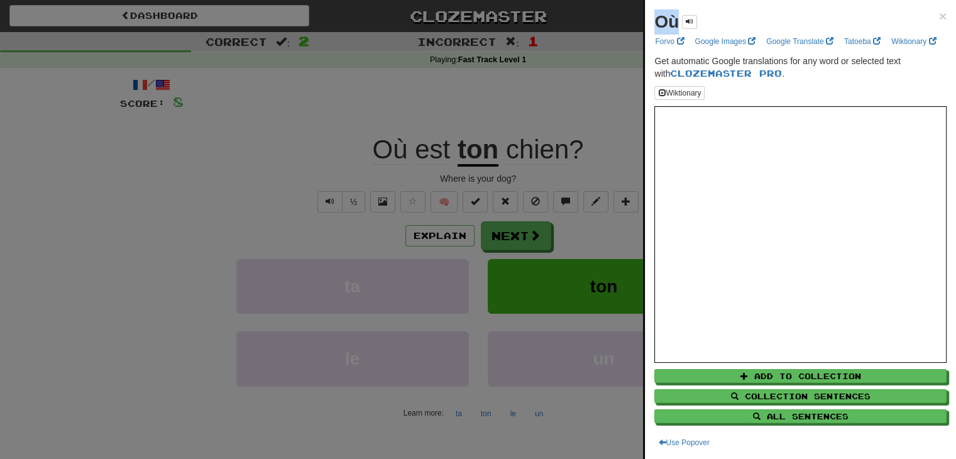
copy strong "Où"
click at [566, 104] on div at bounding box center [478, 229] width 956 height 459
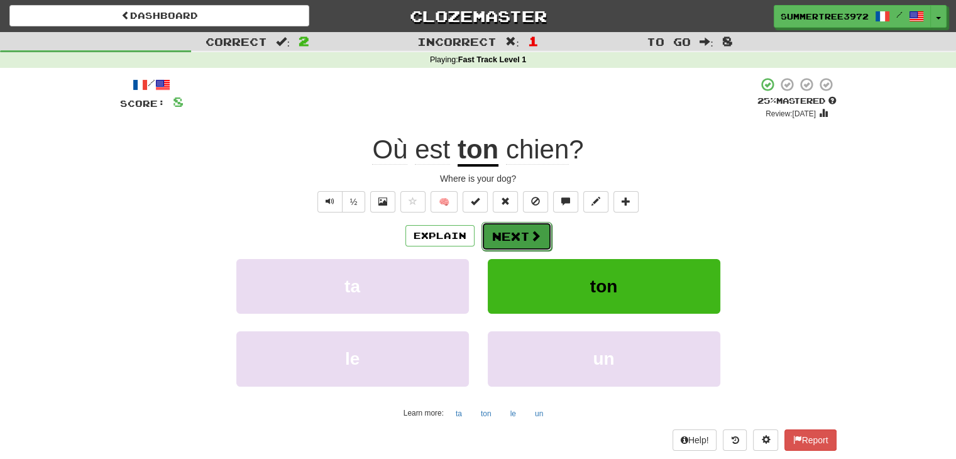
click at [528, 241] on button "Next" at bounding box center [516, 236] width 70 height 29
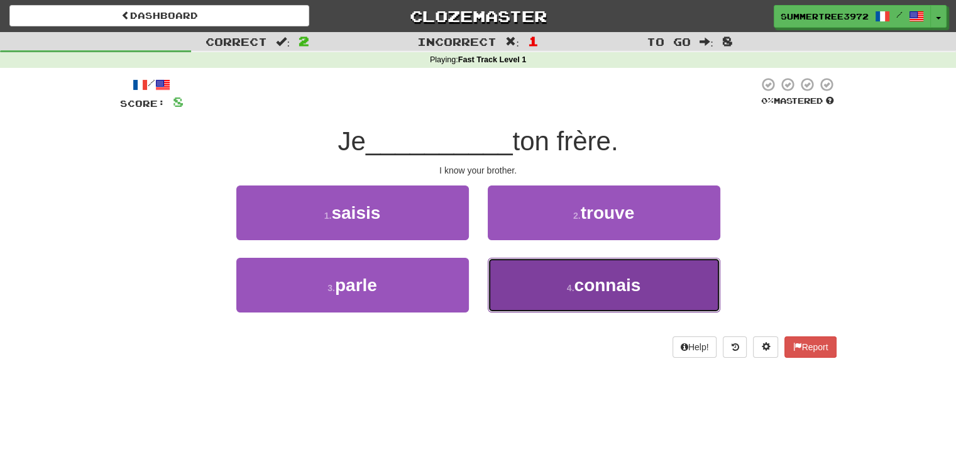
click at [615, 302] on button "4 . connais" at bounding box center [604, 285] width 233 height 55
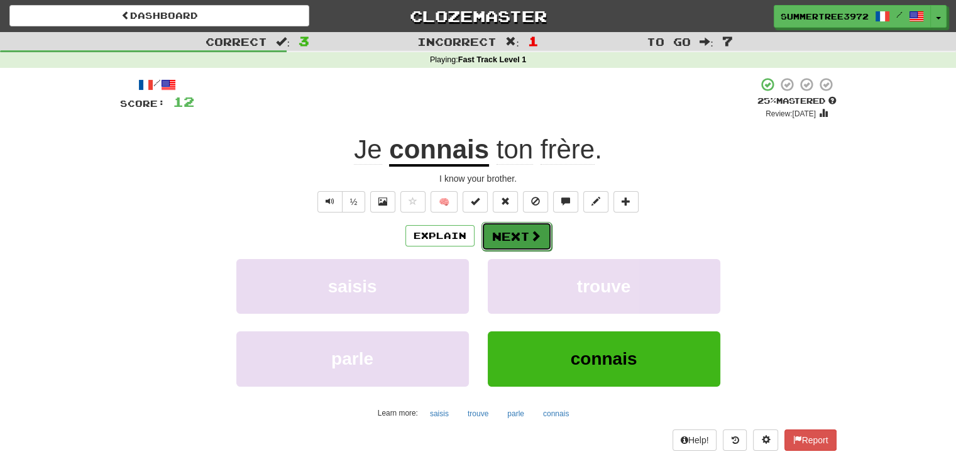
click at [528, 222] on button "Next" at bounding box center [516, 236] width 70 height 29
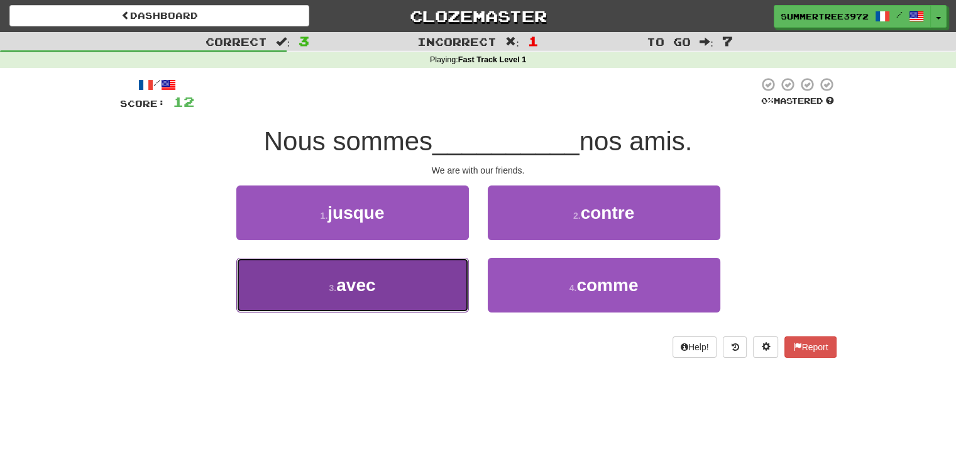
click at [412, 278] on button "3 . avec" at bounding box center [352, 285] width 233 height 55
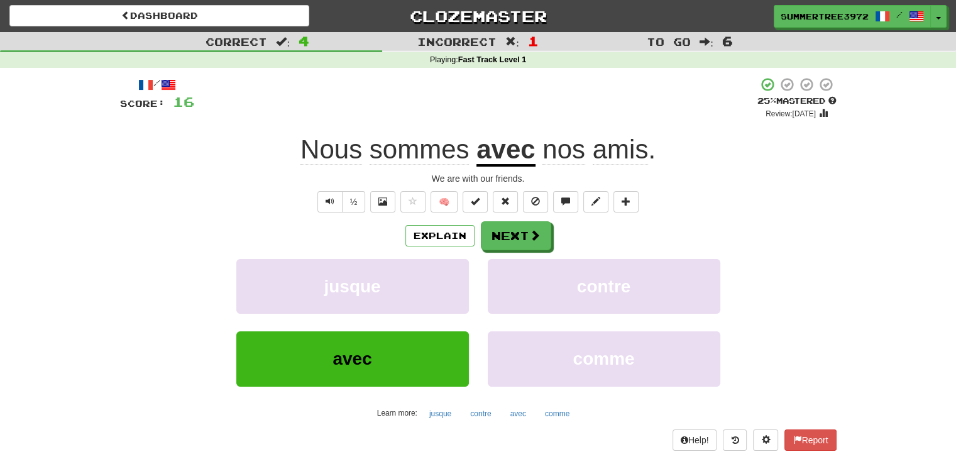
drag, startPoint x: 746, startPoint y: 181, endPoint x: 747, endPoint y: 173, distance: 8.3
click at [746, 177] on div "We are with our friends." at bounding box center [478, 178] width 717 height 13
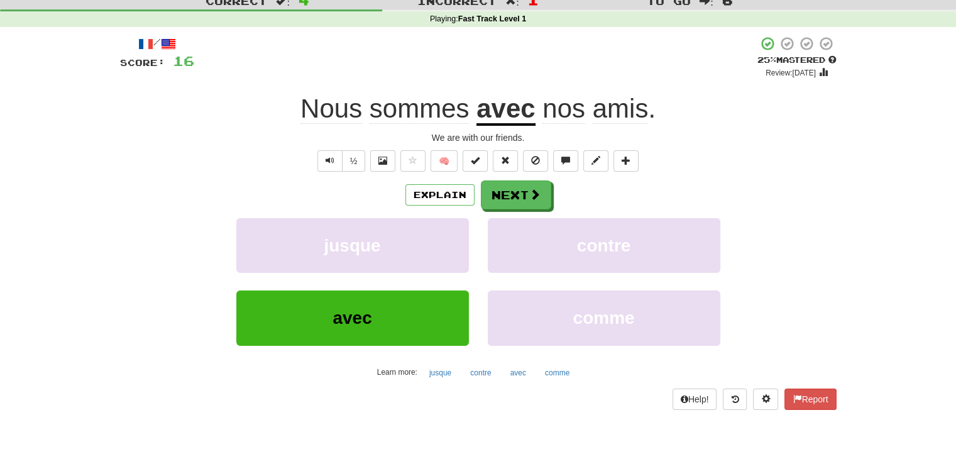
scroll to position [63, 0]
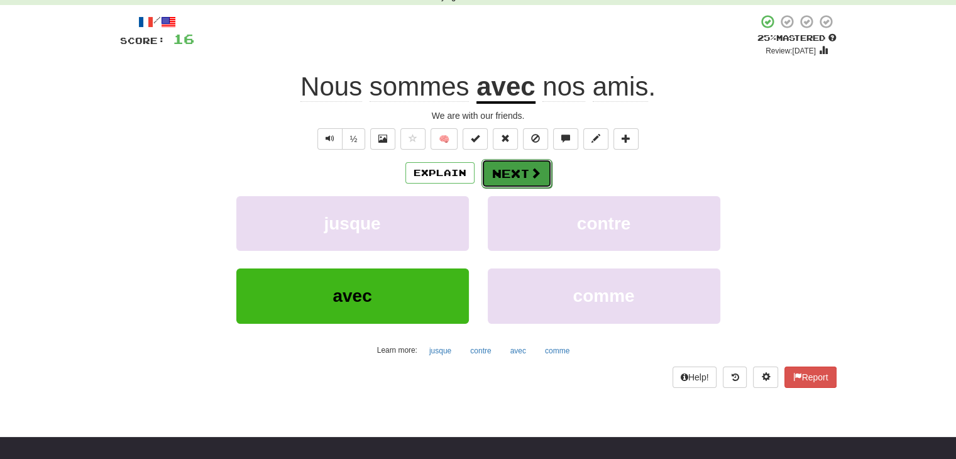
click at [512, 174] on button "Next" at bounding box center [516, 173] width 70 height 29
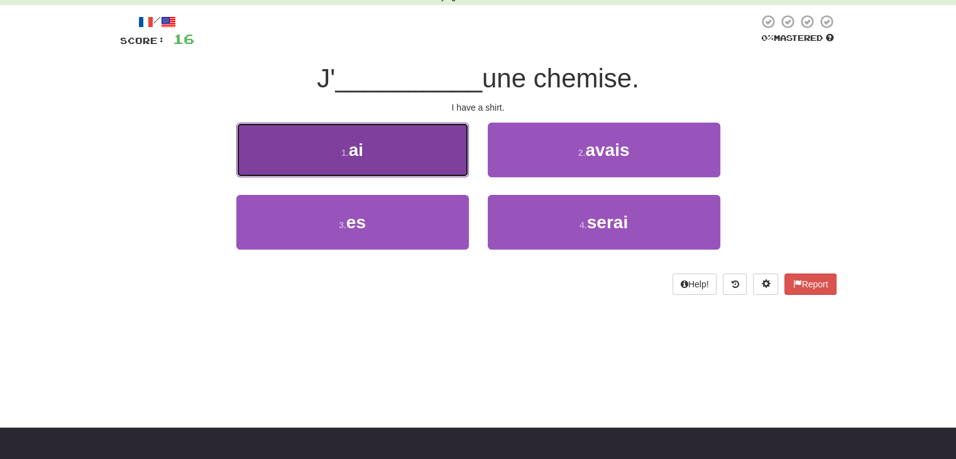
click at [432, 150] on button "1 . ai" at bounding box center [352, 150] width 233 height 55
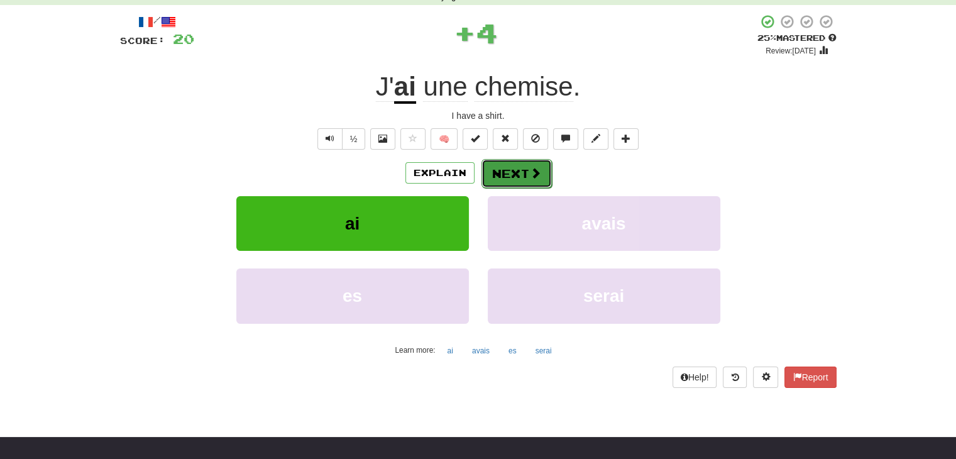
click at [525, 167] on button "Next" at bounding box center [516, 173] width 70 height 29
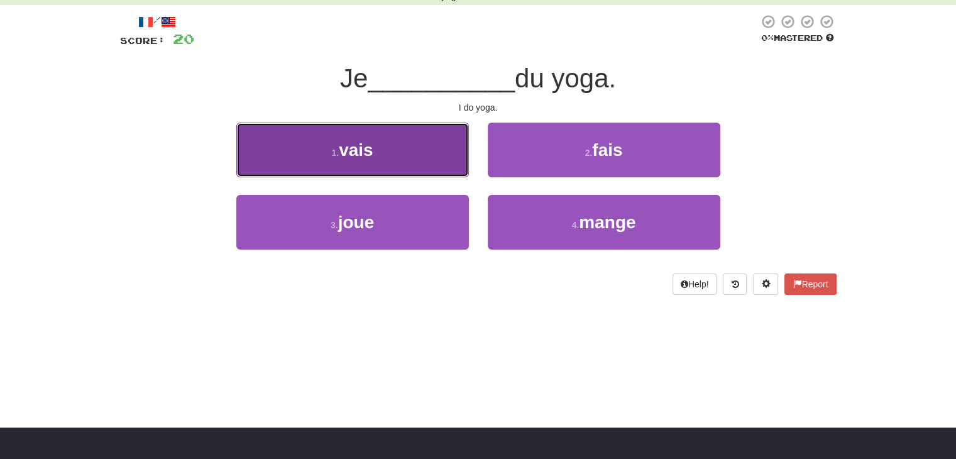
click at [417, 167] on button "1 . vais" at bounding box center [352, 150] width 233 height 55
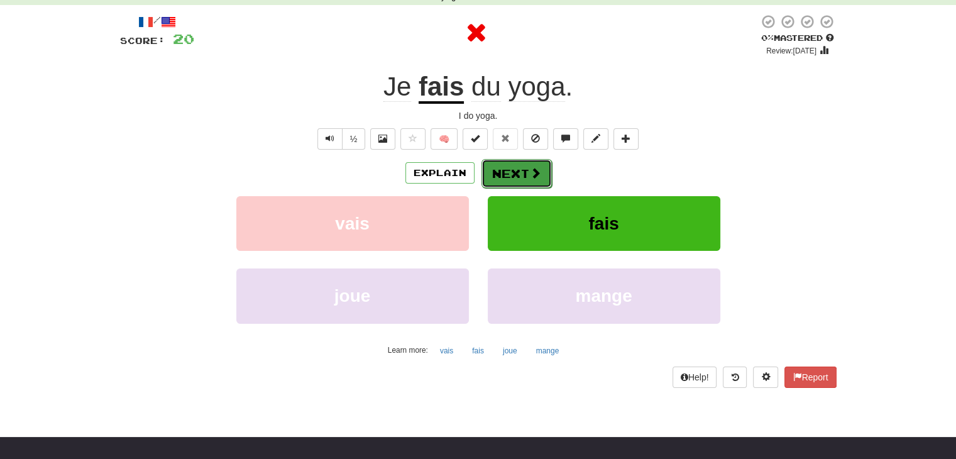
click at [541, 171] on button "Next" at bounding box center [516, 173] width 70 height 29
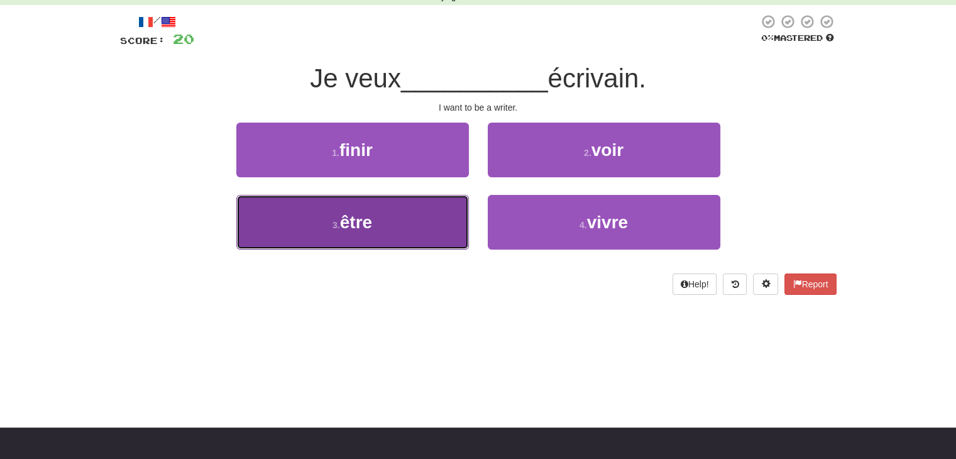
click at [427, 219] on button "3 . être" at bounding box center [352, 222] width 233 height 55
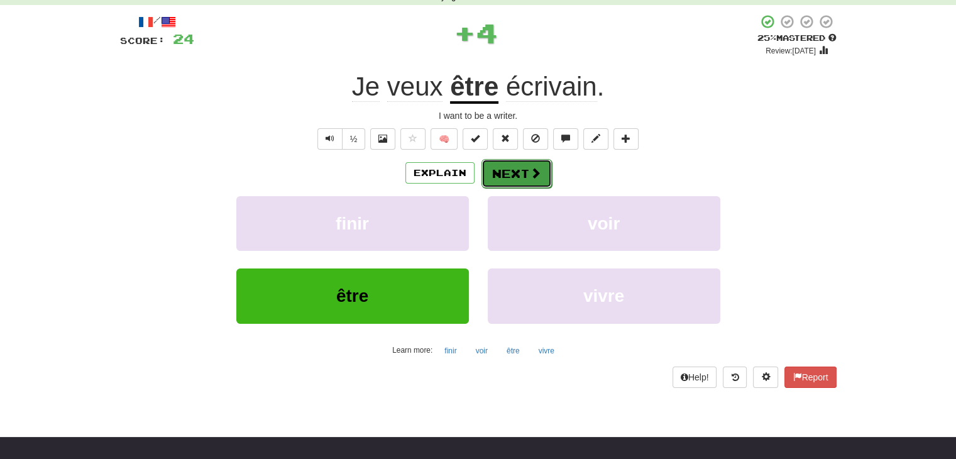
click at [530, 169] on span at bounding box center [535, 172] width 11 height 11
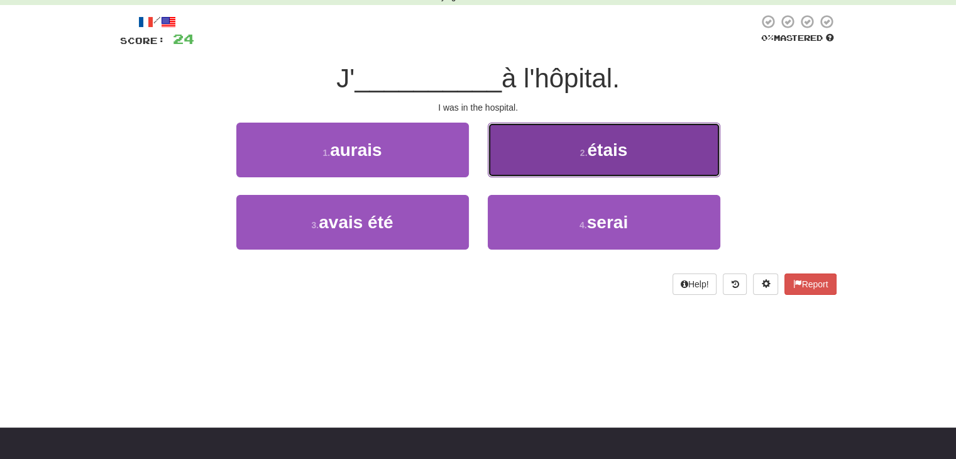
click at [569, 147] on button "2 . étais" at bounding box center [604, 150] width 233 height 55
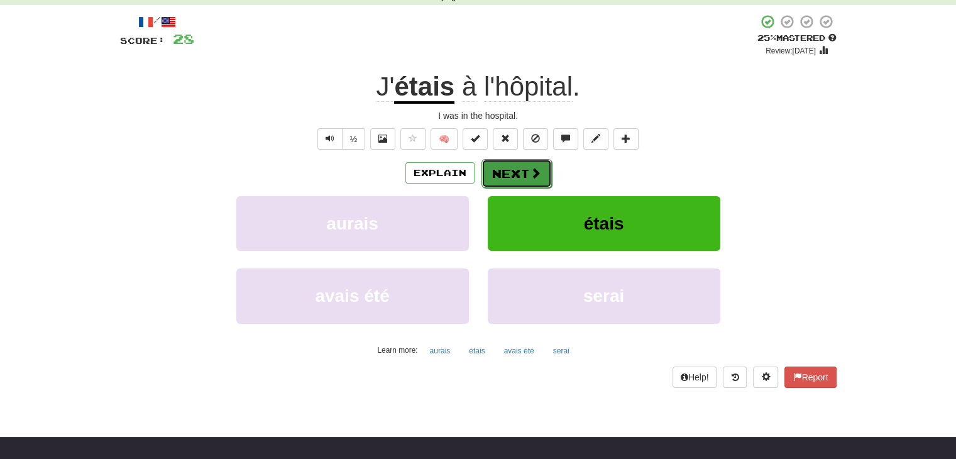
click at [534, 174] on span at bounding box center [535, 172] width 11 height 11
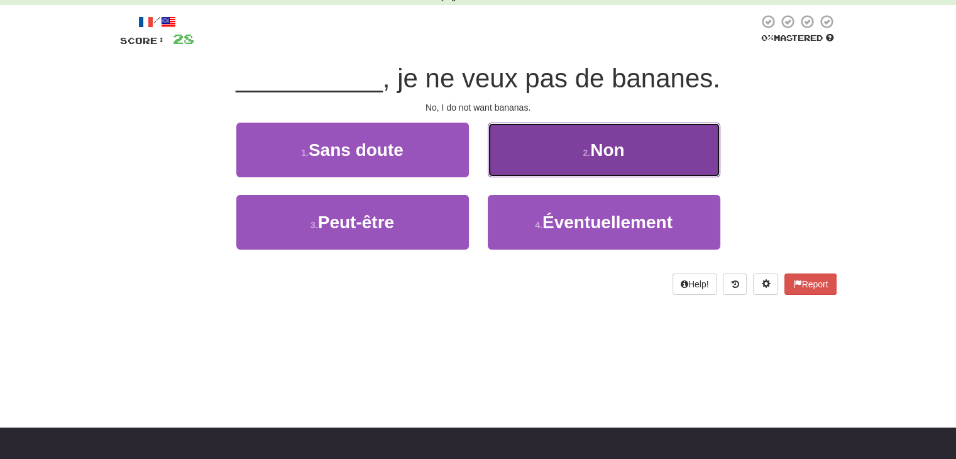
click at [608, 140] on button "2 . Non" at bounding box center [604, 150] width 233 height 55
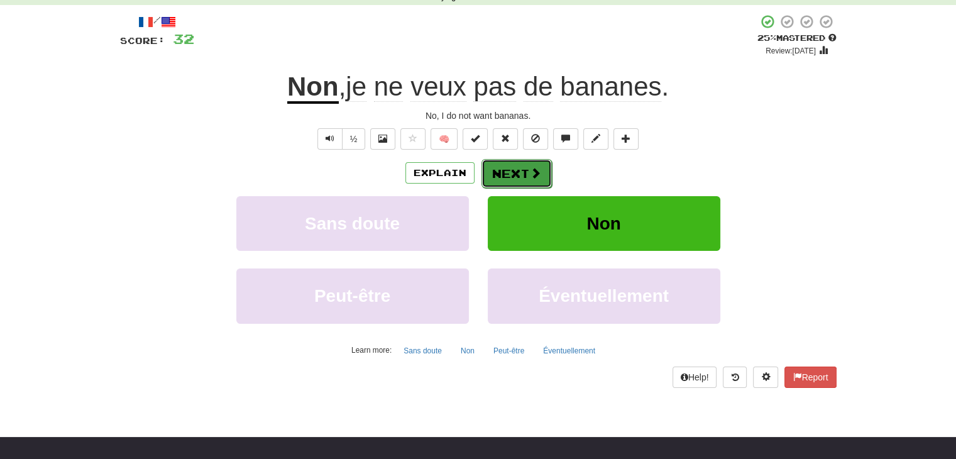
click at [523, 169] on button "Next" at bounding box center [516, 173] width 70 height 29
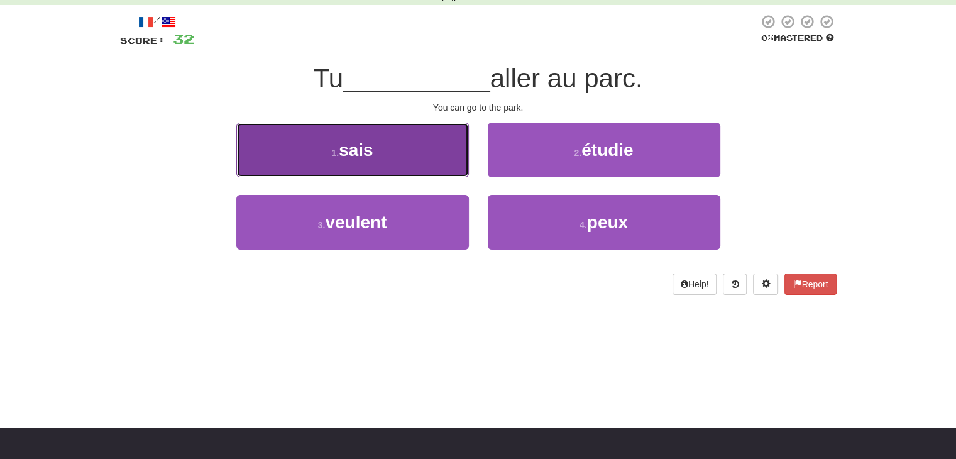
click at [390, 149] on button "1 . [GEOGRAPHIC_DATA]" at bounding box center [352, 150] width 233 height 55
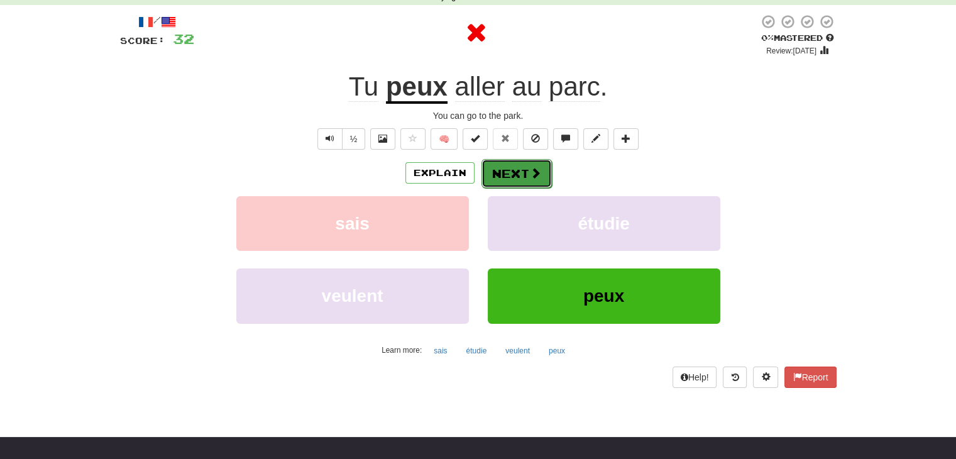
click at [522, 168] on button "Next" at bounding box center [516, 173] width 70 height 29
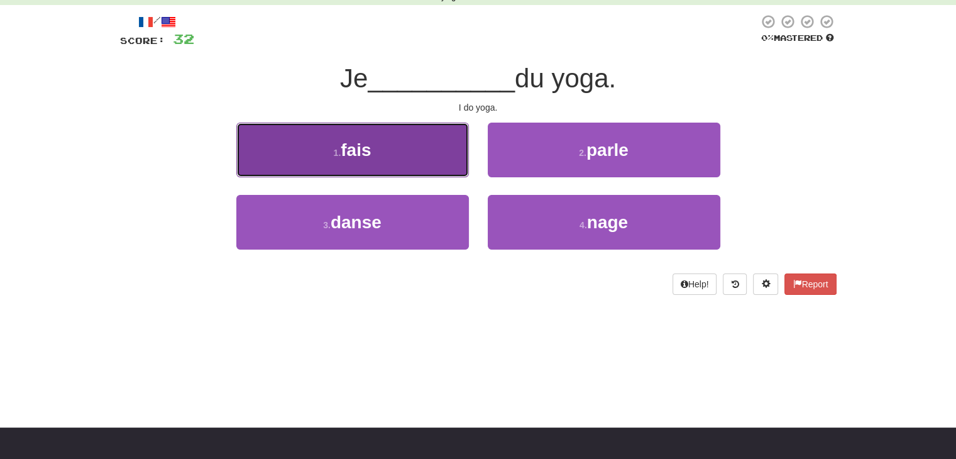
click at [453, 157] on button "1 . fais" at bounding box center [352, 150] width 233 height 55
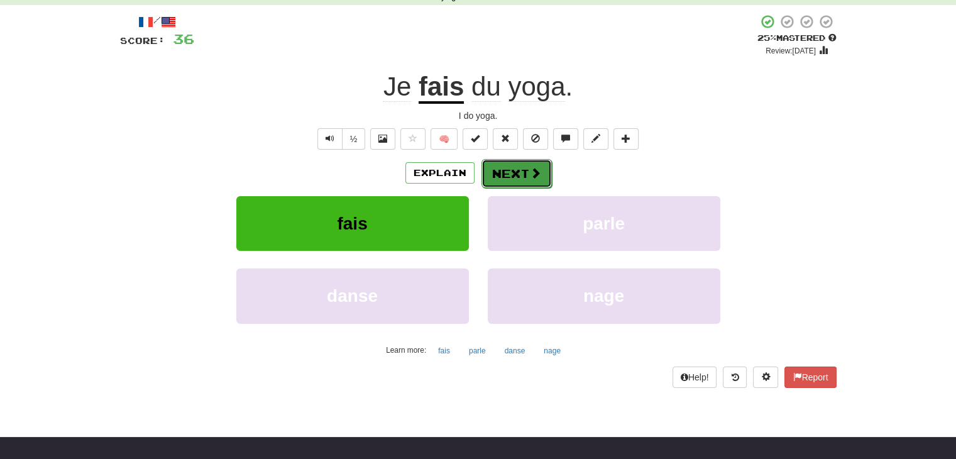
click at [530, 170] on span at bounding box center [535, 172] width 11 height 11
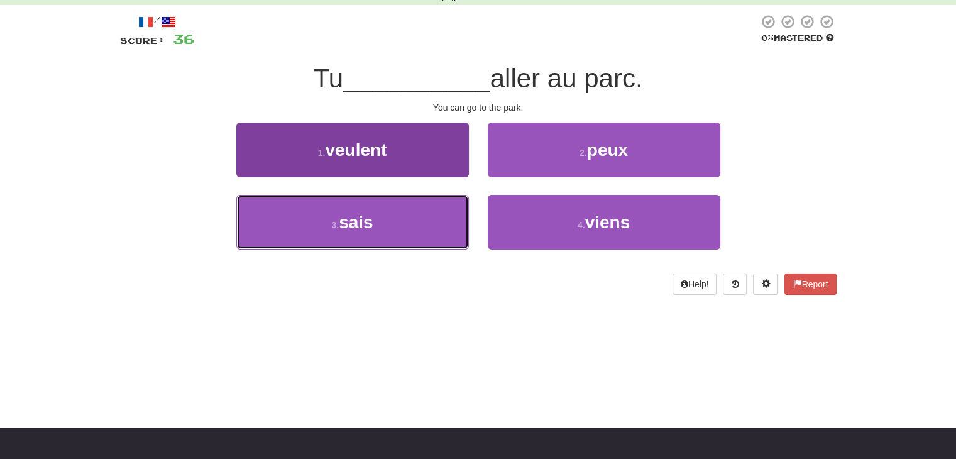
click at [418, 235] on button "3 . [GEOGRAPHIC_DATA]" at bounding box center [352, 222] width 233 height 55
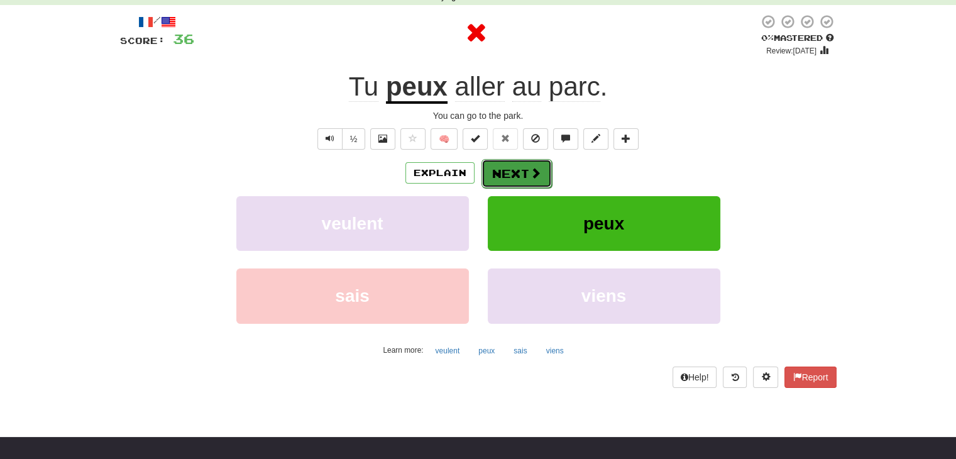
click at [515, 168] on button "Next" at bounding box center [516, 173] width 70 height 29
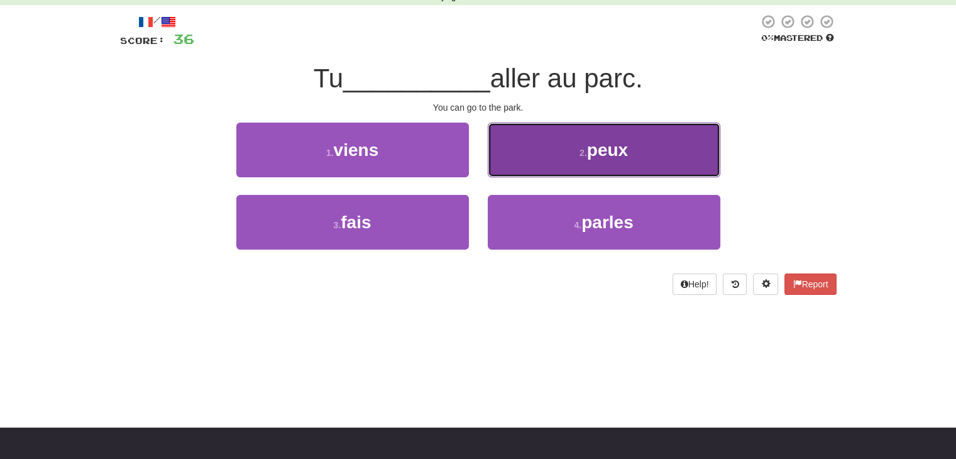
click at [558, 163] on button "2 . peux" at bounding box center [604, 150] width 233 height 55
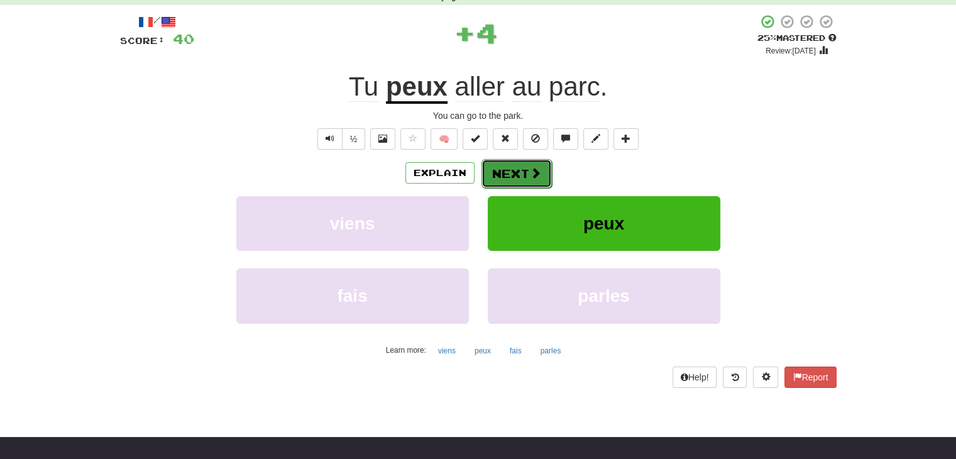
click at [546, 167] on button "Next" at bounding box center [516, 173] width 70 height 29
